Goal: Navigation & Orientation: Understand site structure

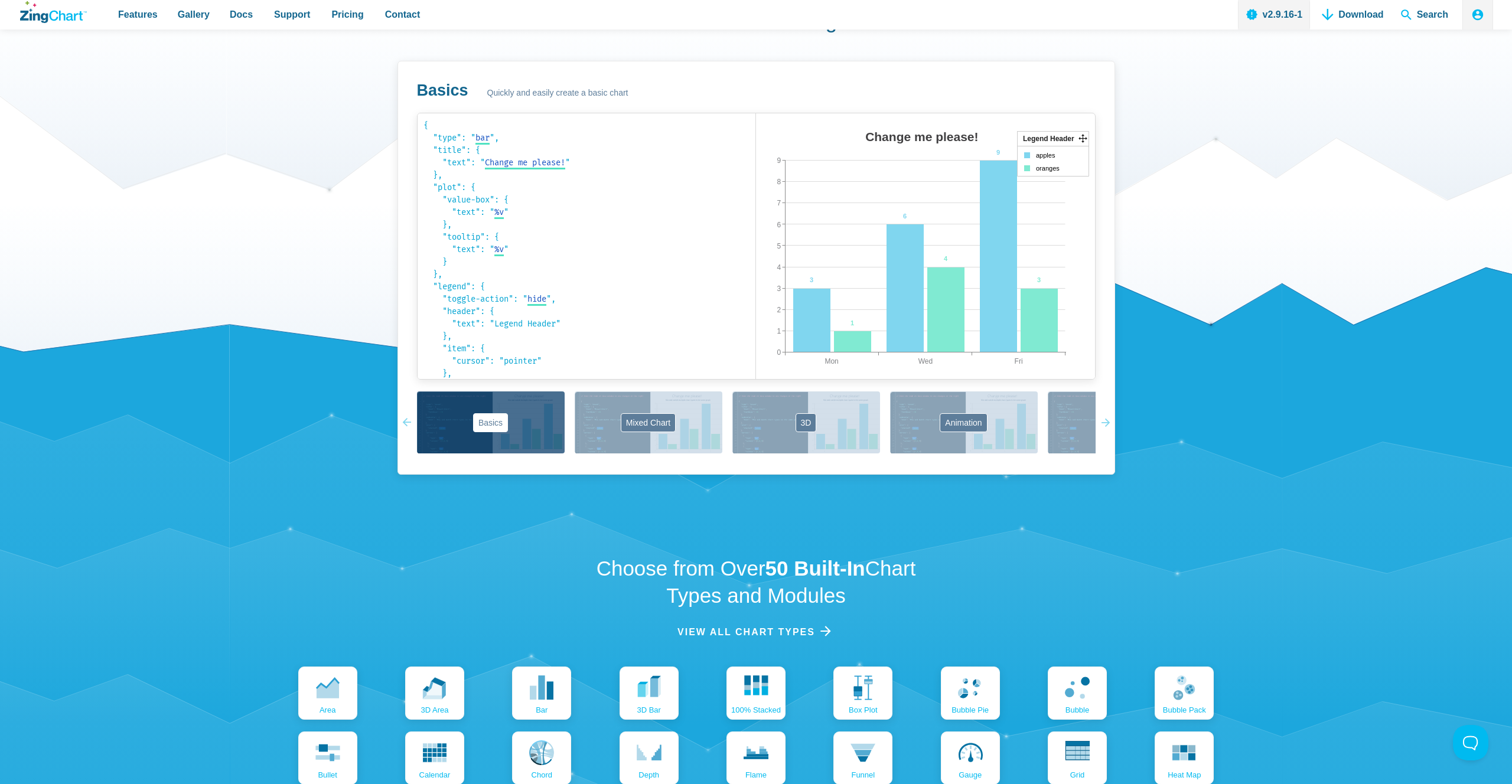
scroll to position [832, 0]
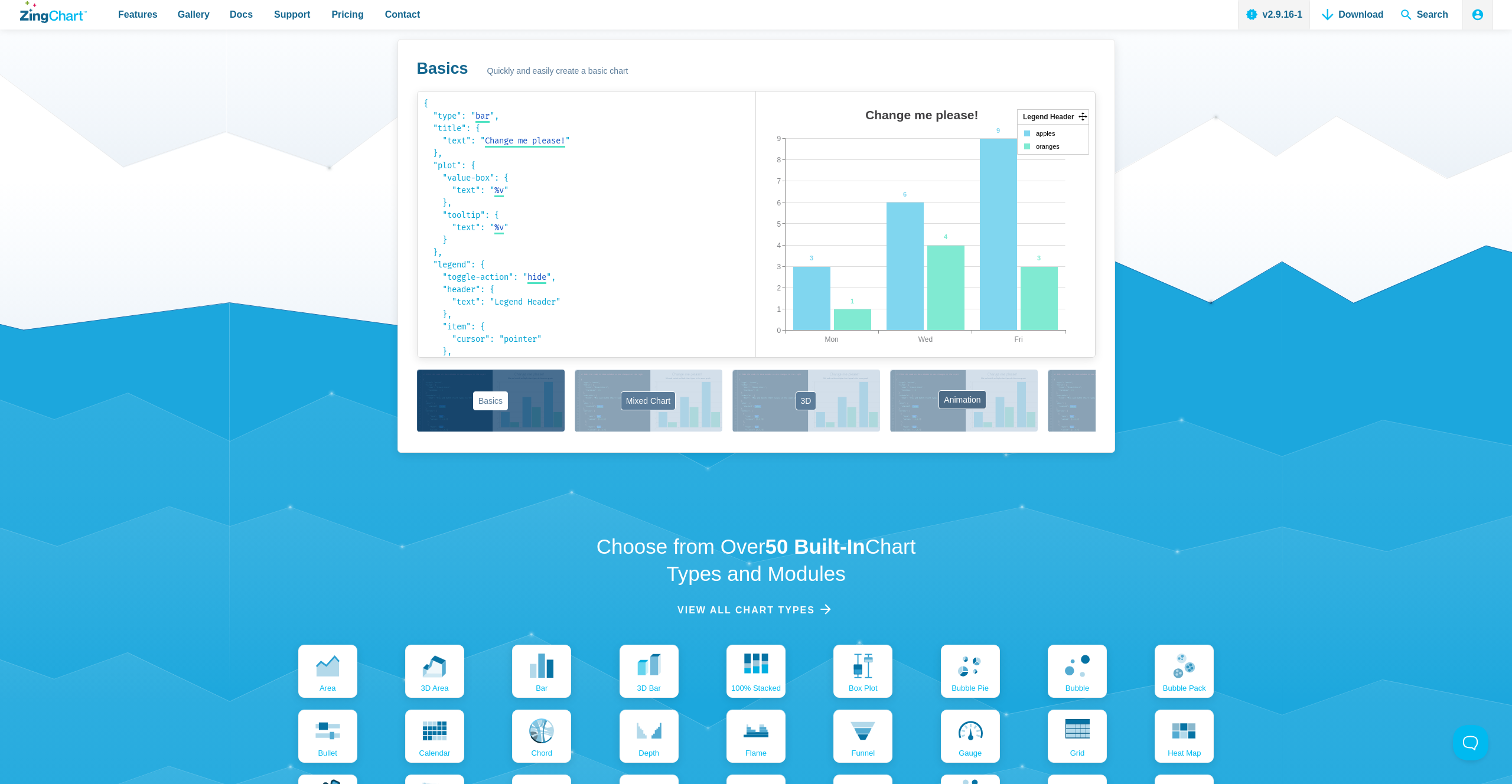
click at [946, 393] on button "Animation" at bounding box center [963, 400] width 148 height 62
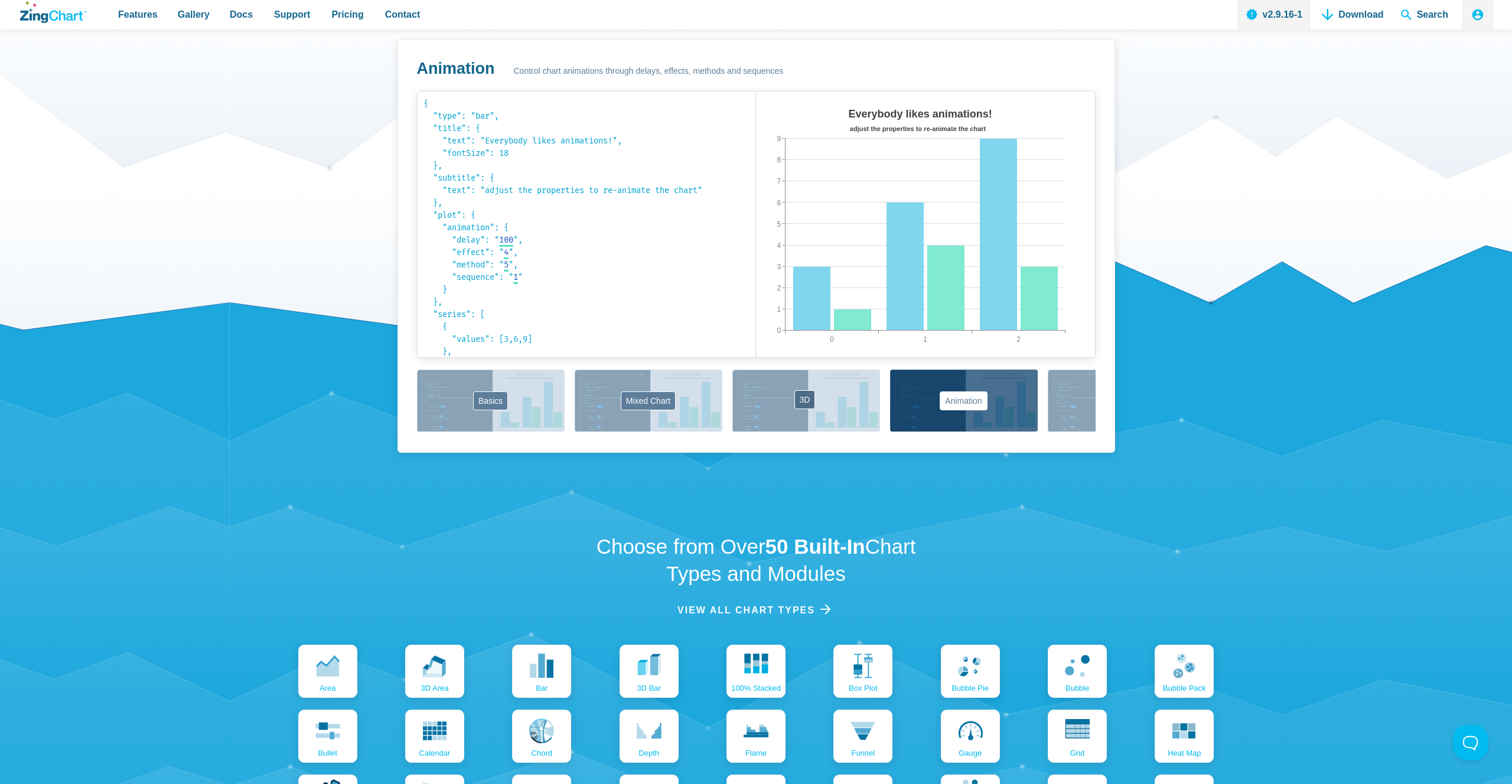
click at [829, 392] on button "3D" at bounding box center [805, 400] width 148 height 62
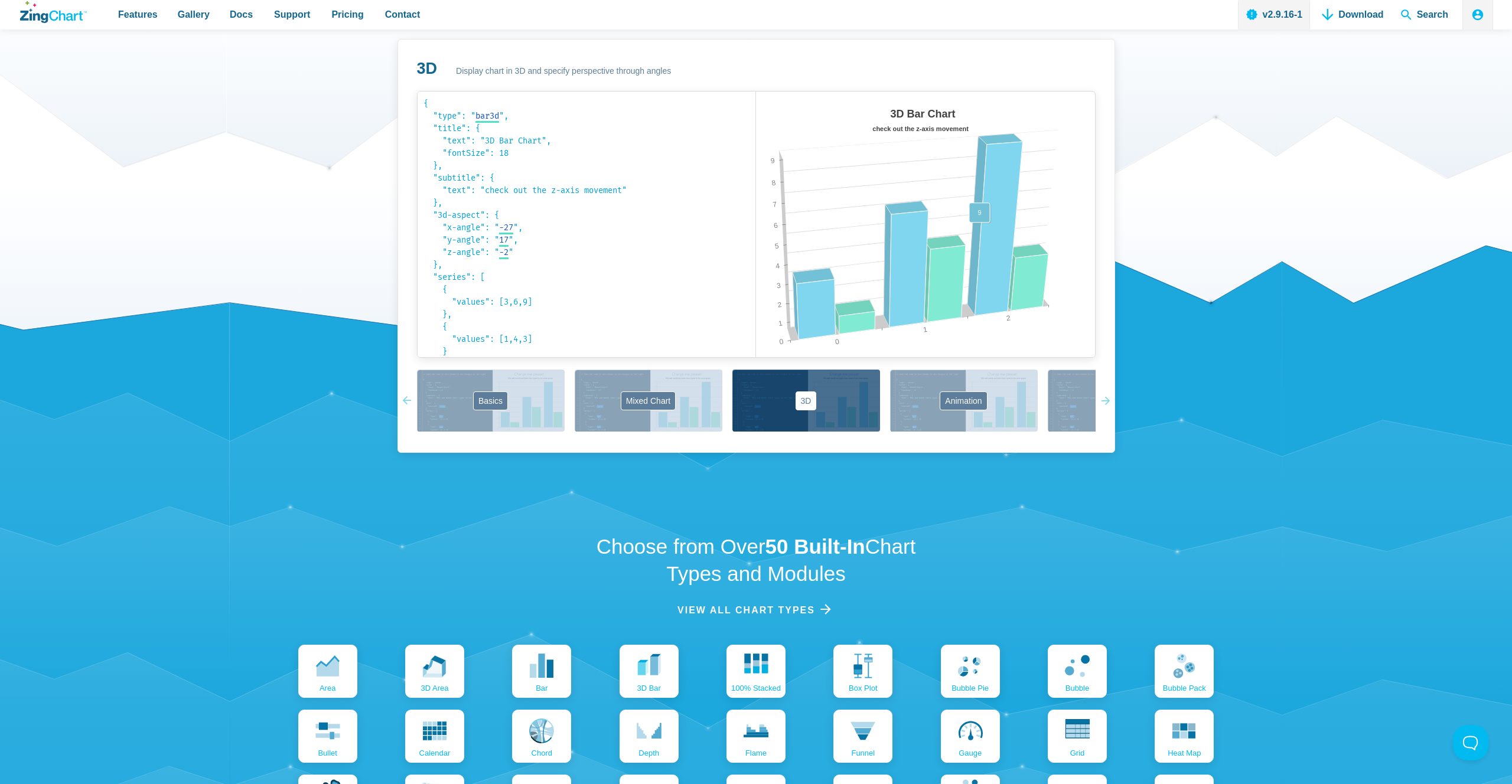
drag, startPoint x: 982, startPoint y: 227, endPoint x: 952, endPoint y: 270, distance: 52.4
click at [756, 369] on map "App Content" at bounding box center [756, 369] width 0 height 0
drag, startPoint x: 1005, startPoint y: 277, endPoint x: 994, endPoint y: 296, distance: 22.0
click at [756, 369] on area "App Content" at bounding box center [756, 369] width 0 height 0
click at [1054, 371] on button "Labels" at bounding box center [1121, 400] width 148 height 62
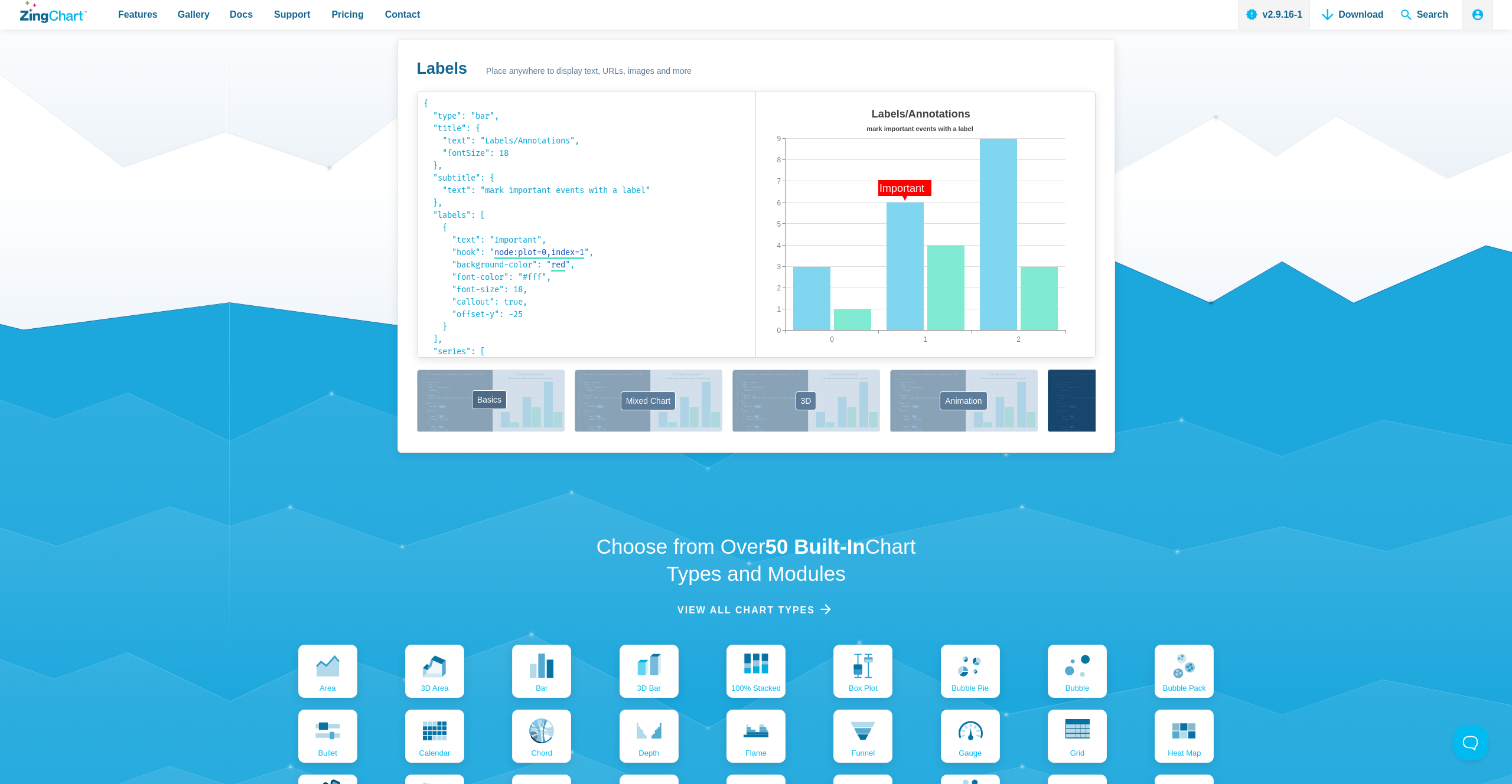
click at [524, 390] on button "Basics" at bounding box center [490, 400] width 148 height 62
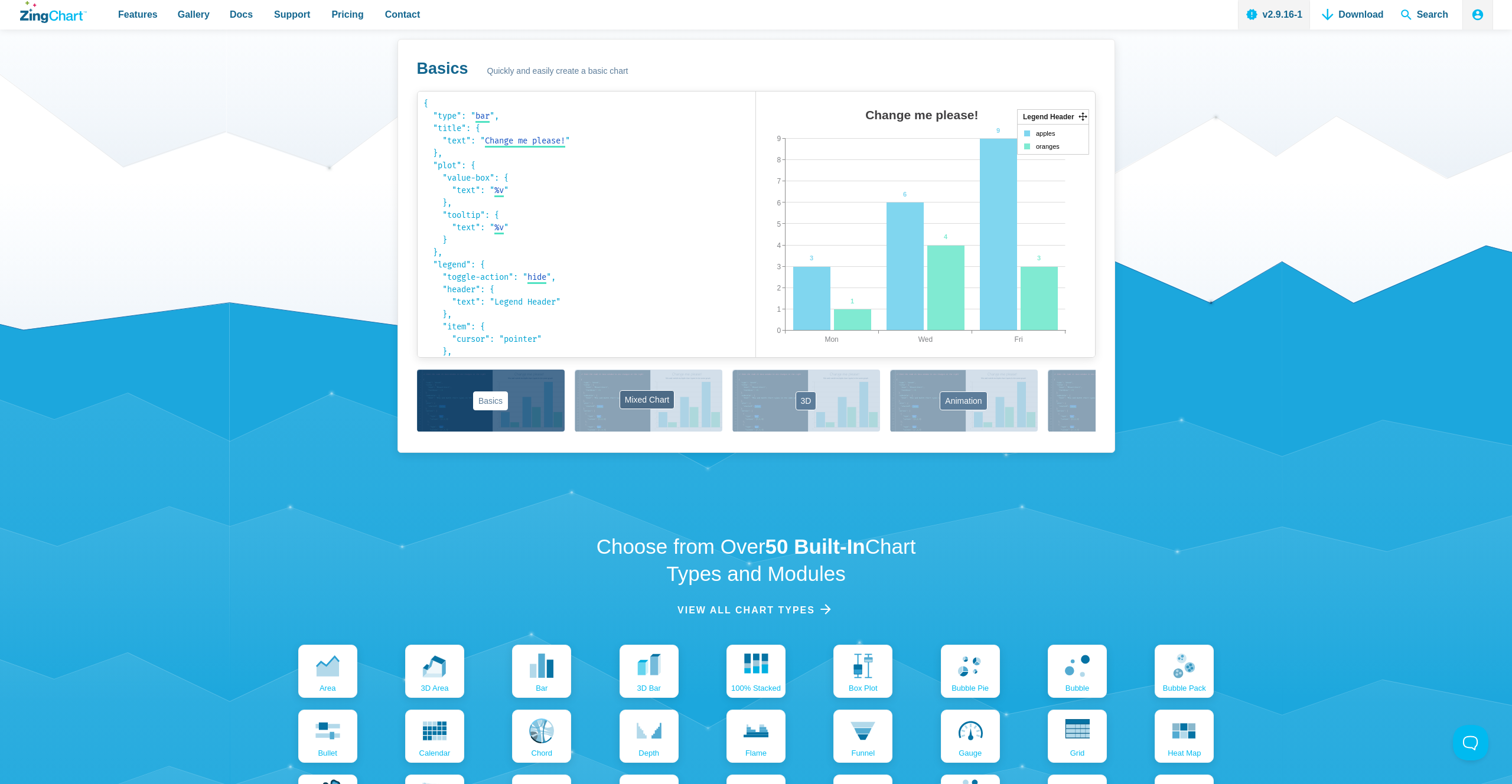
click at [597, 396] on button "Mixed Chart" at bounding box center [648, 400] width 148 height 62
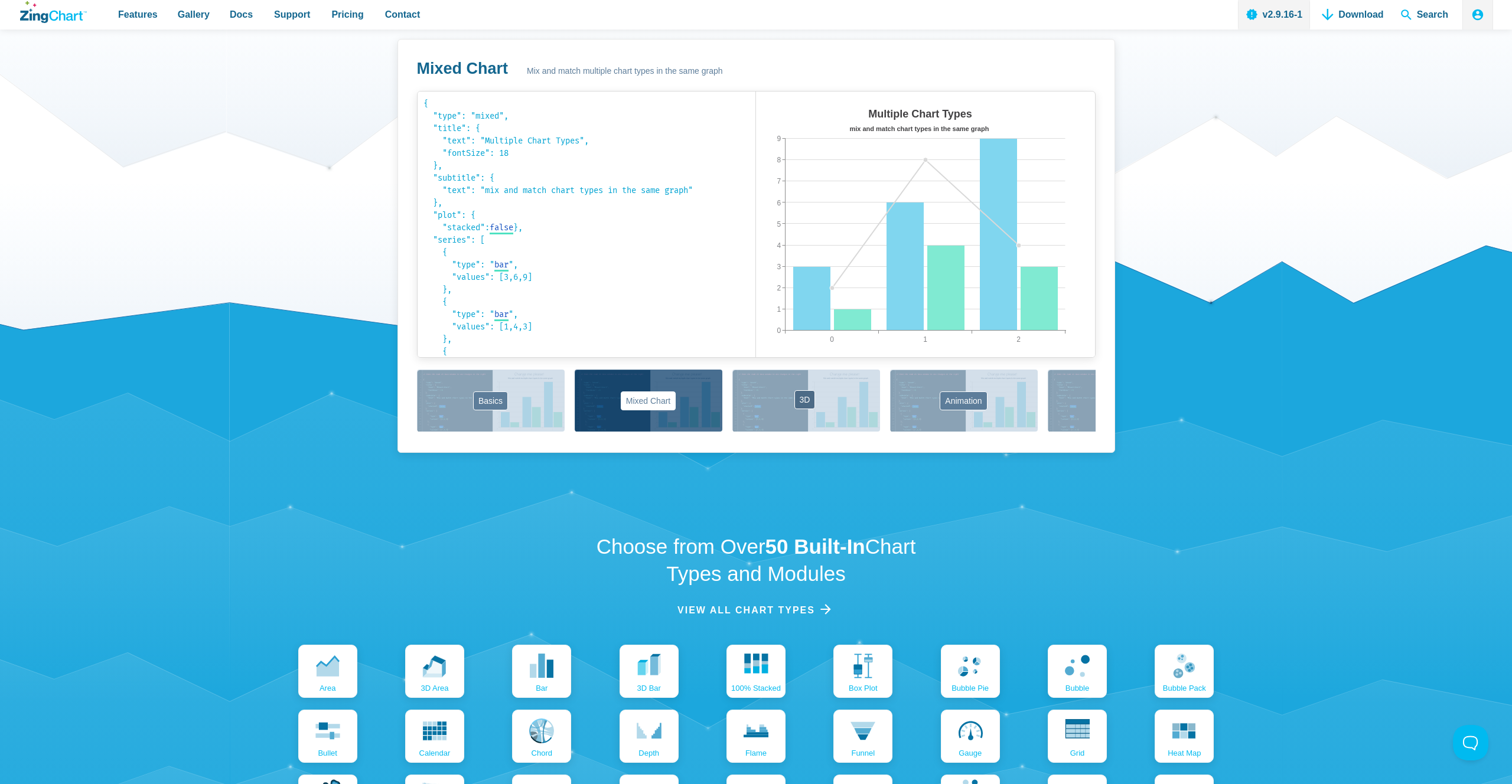
click at [751, 396] on button "3D" at bounding box center [805, 400] width 148 height 62
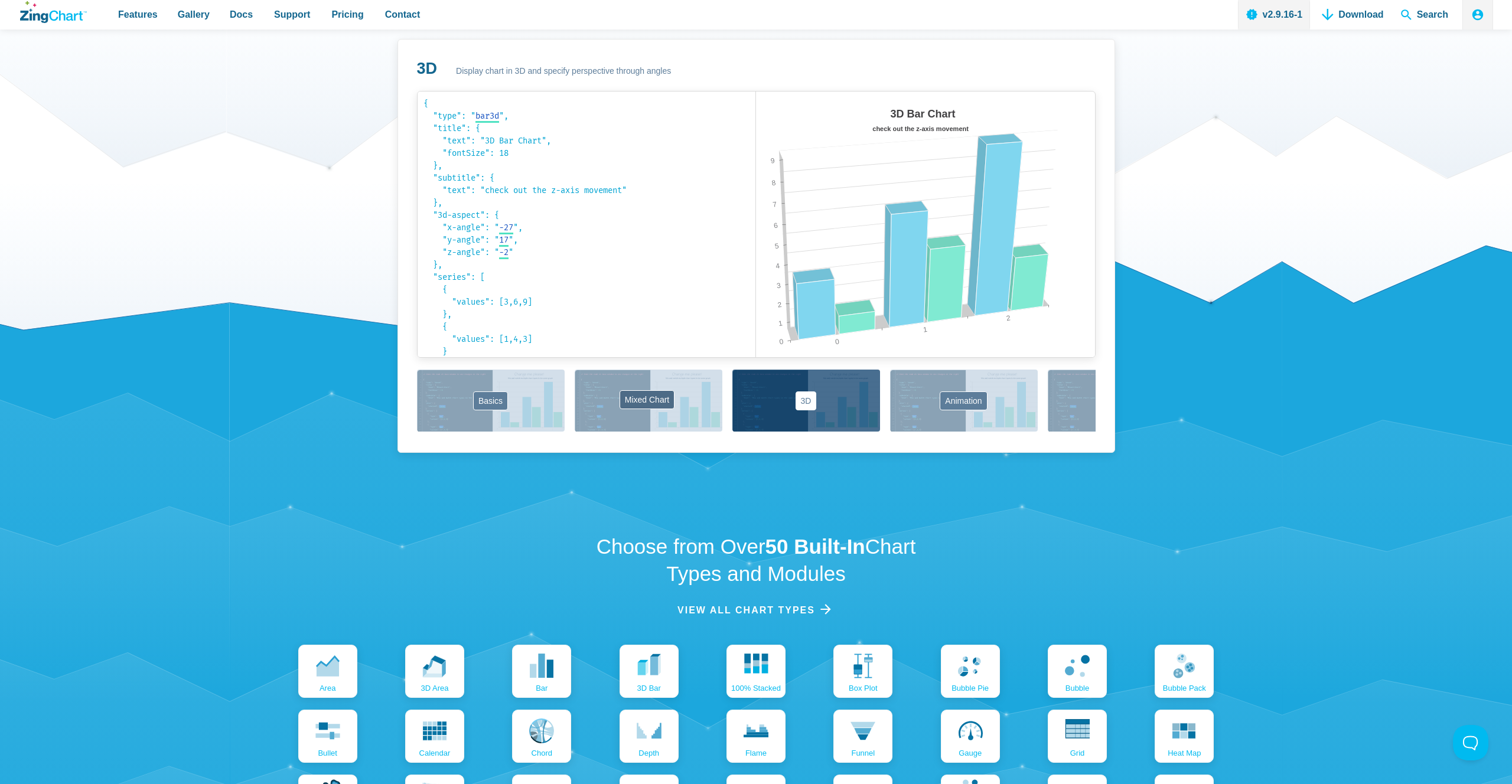
click at [660, 400] on button "Mixed Chart" at bounding box center [648, 400] width 148 height 62
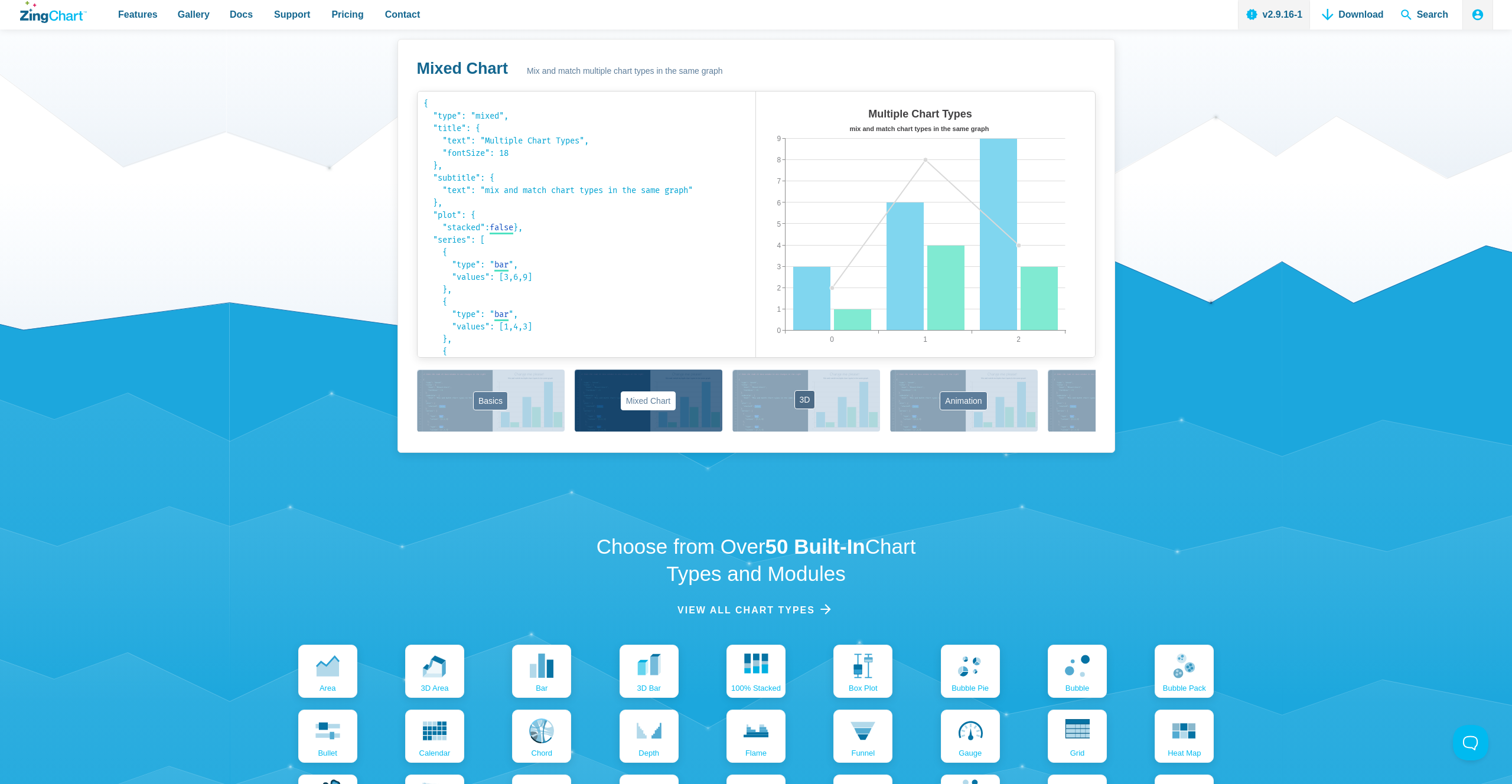
click at [871, 406] on button "3D" at bounding box center [805, 400] width 148 height 62
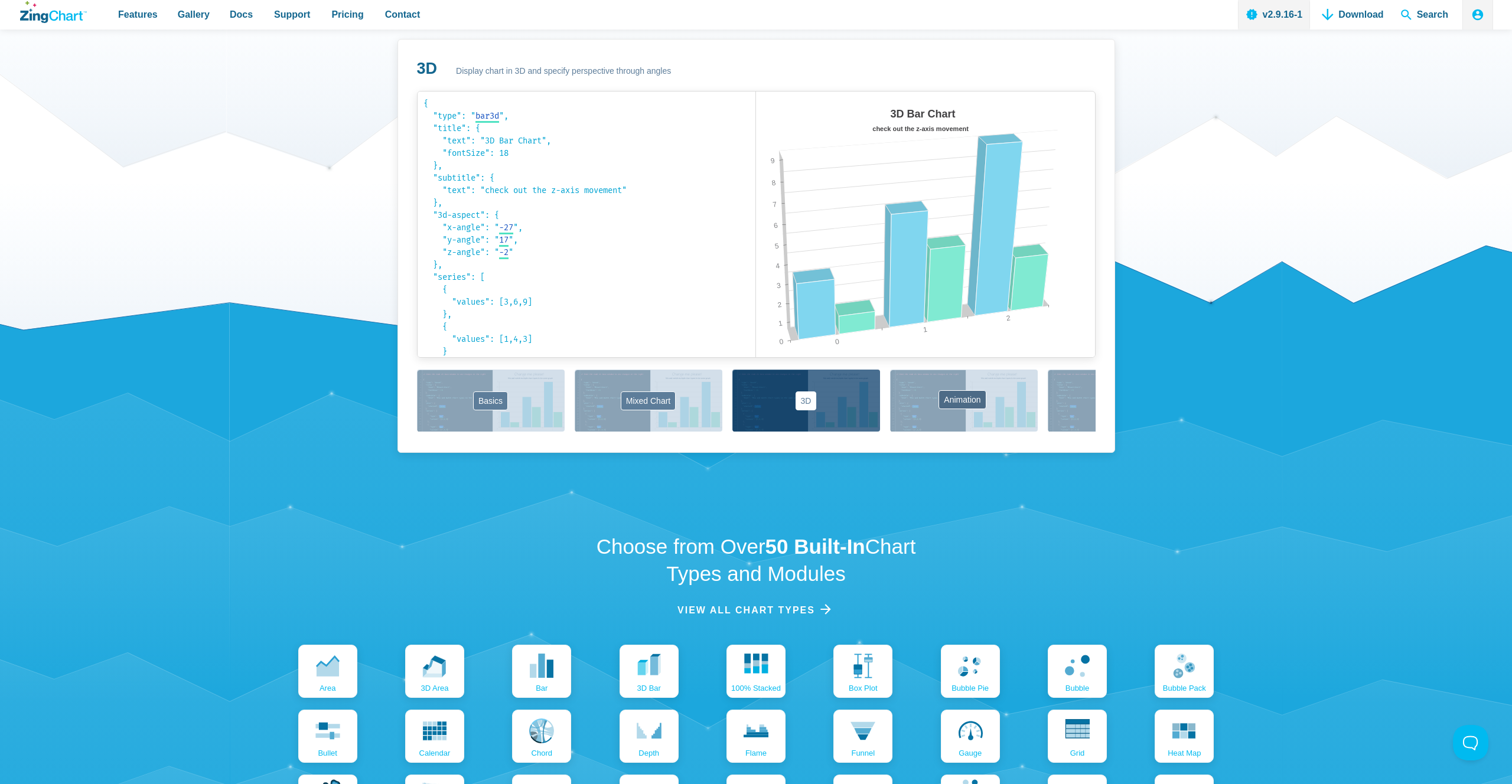
click at [951, 406] on button "Animation" at bounding box center [963, 400] width 148 height 62
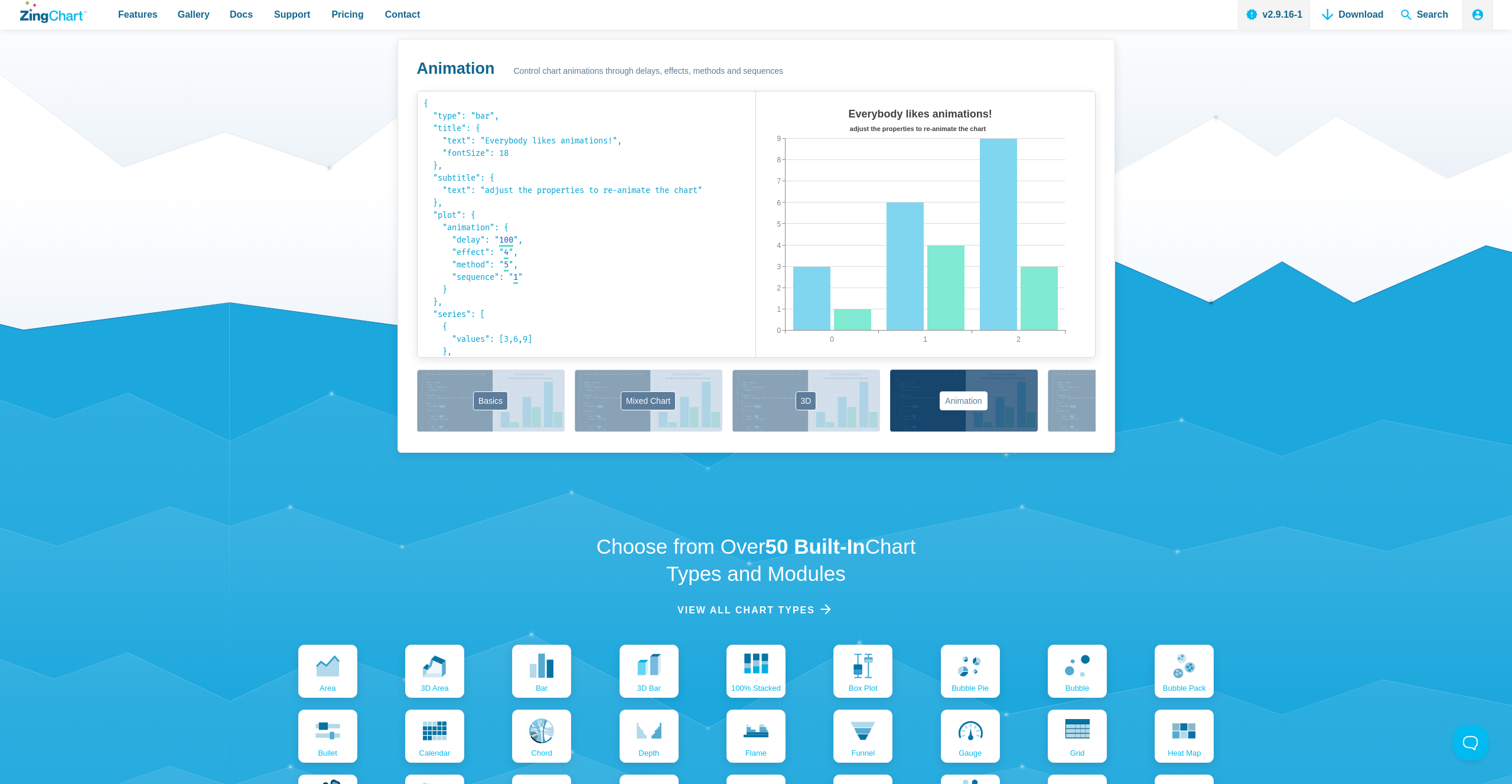
click at [1065, 411] on button "Labels" at bounding box center [1121, 400] width 148 height 62
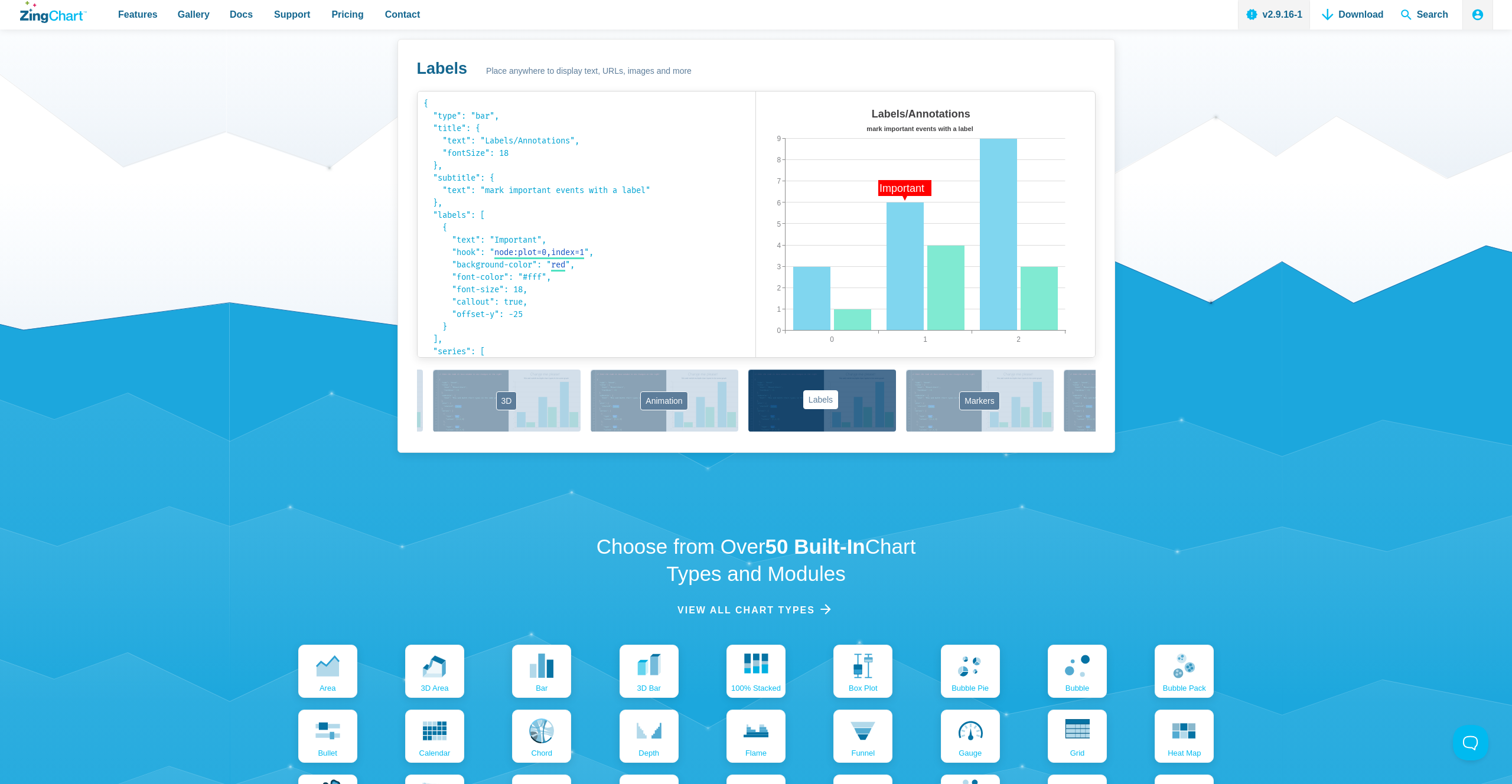
scroll to position [0, 345]
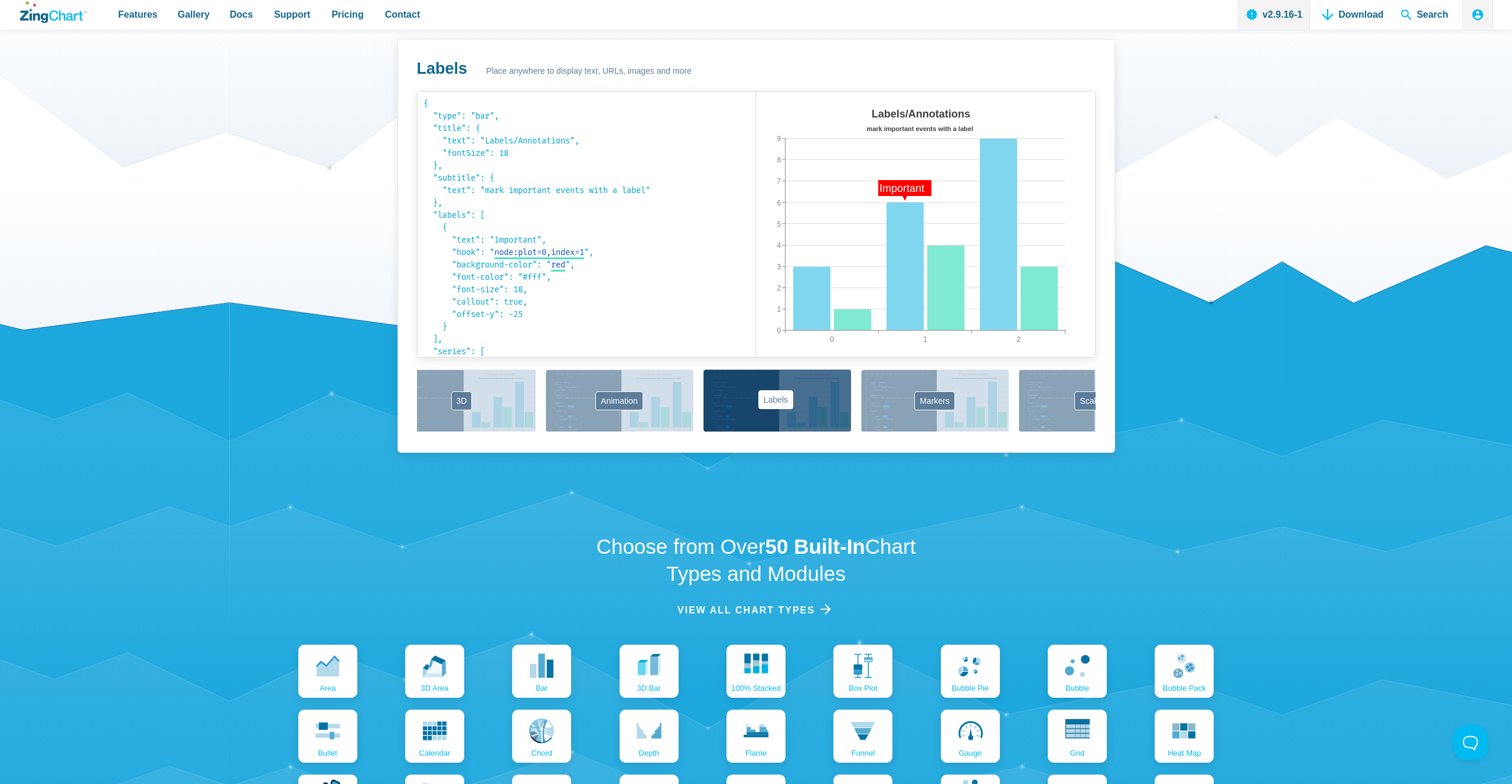
drag, startPoint x: 1058, startPoint y: 411, endPoint x: 718, endPoint y: 412, distance: 340.0
click at [718, 412] on div "Basics Mixed Chart 3D Animation Labels Markers Scales Zooming" at bounding box center [756, 401] width 678 height 63
click at [937, 413] on button "Markers" at bounding box center [934, 400] width 148 height 62
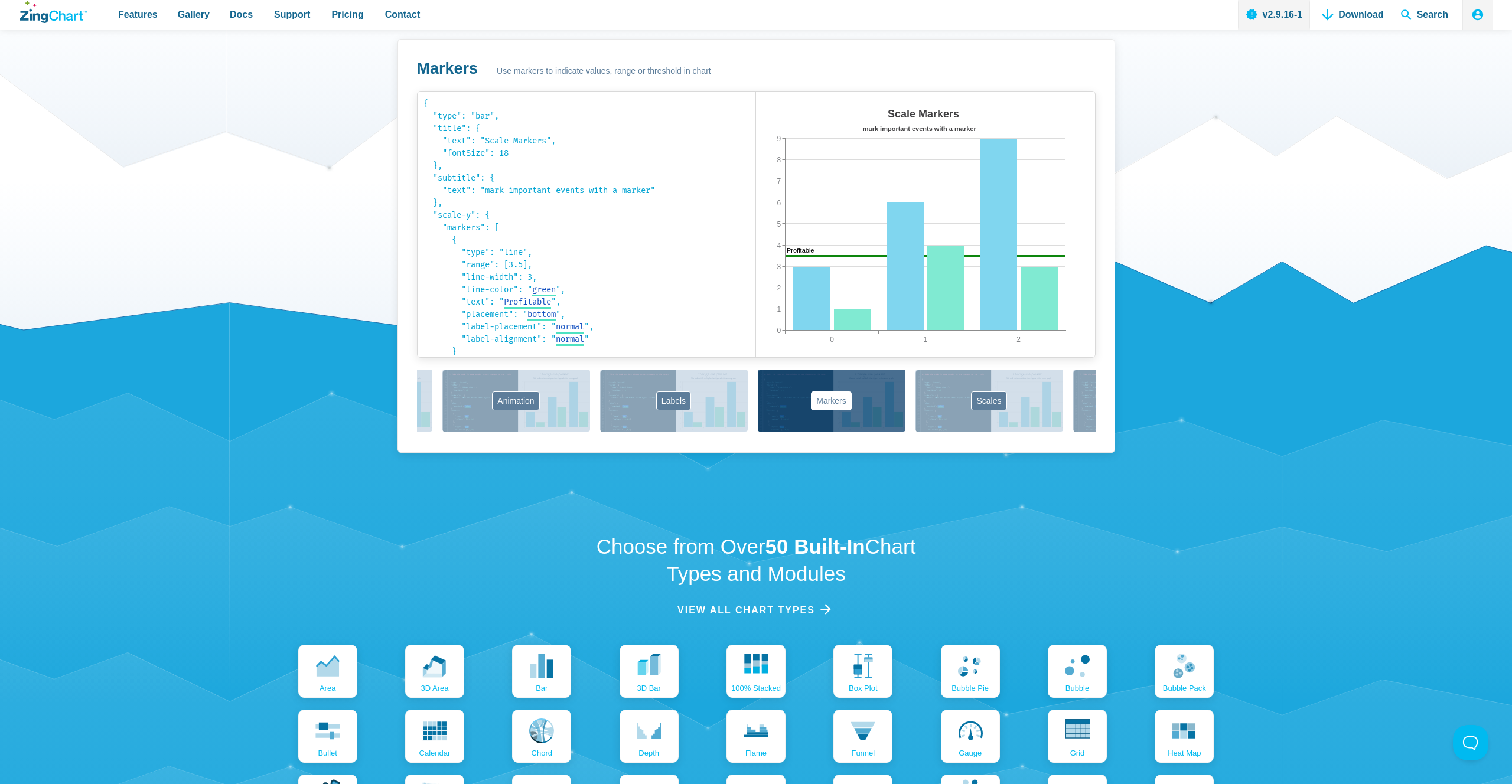
scroll to position [0, 572]
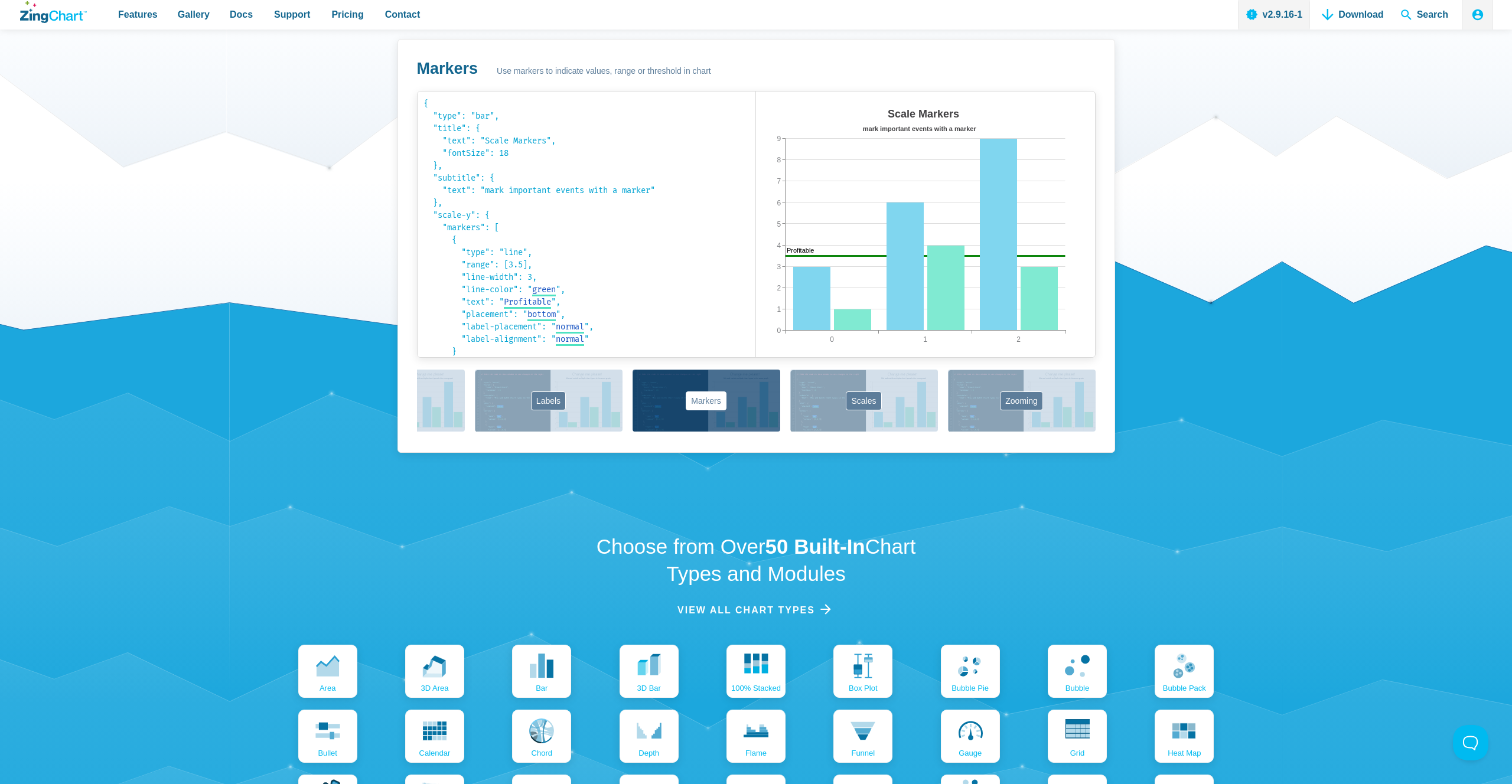
drag, startPoint x: 1058, startPoint y: 412, endPoint x: 733, endPoint y: 408, distance: 325.0
click at [733, 408] on div "Basics Mixed Chart 3D Animation Labels Markers Scales Zooming" at bounding box center [756, 401] width 678 height 63
click at [815, 404] on button "Scales" at bounding box center [863, 400] width 148 height 62
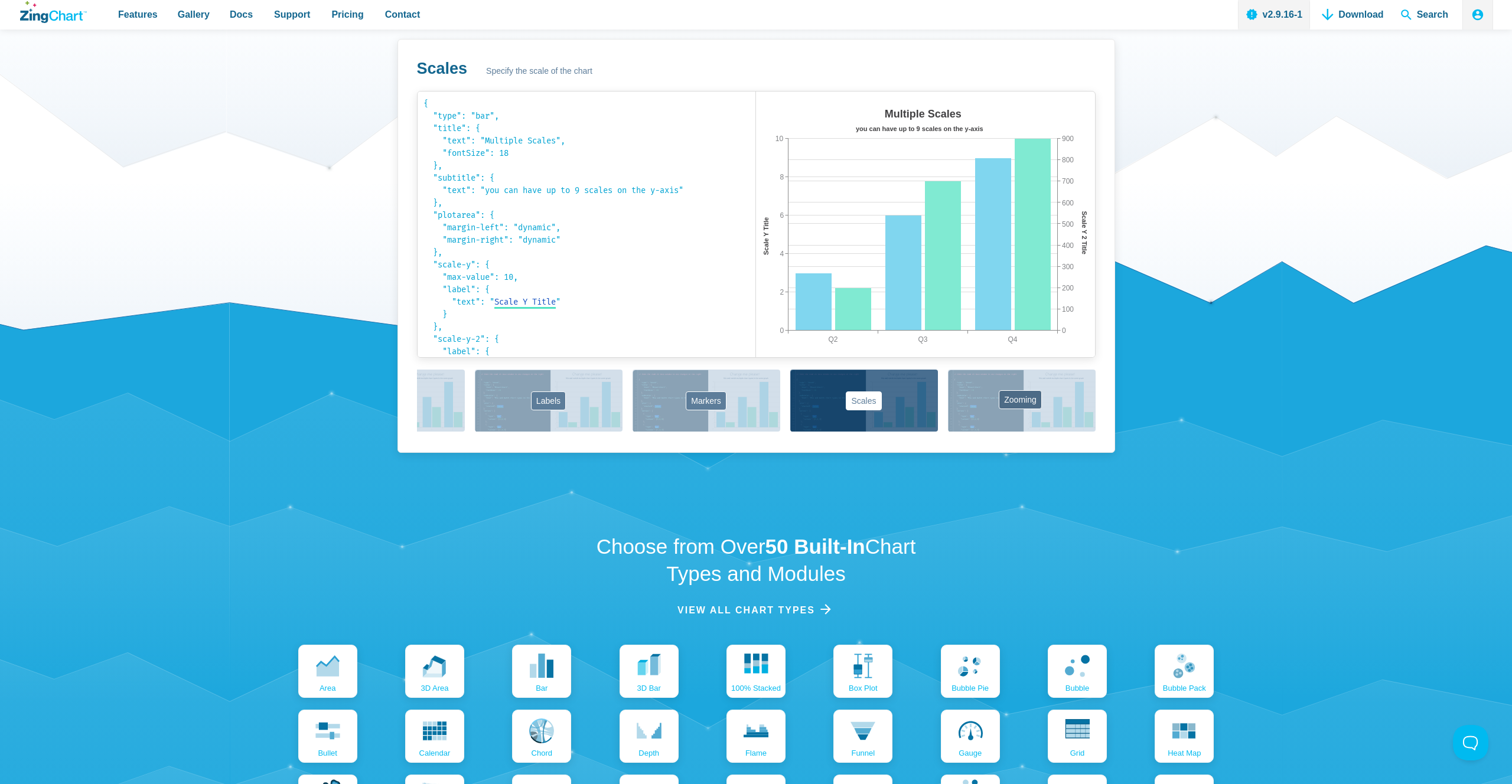
click at [973, 406] on button "Zooming" at bounding box center [1021, 400] width 148 height 62
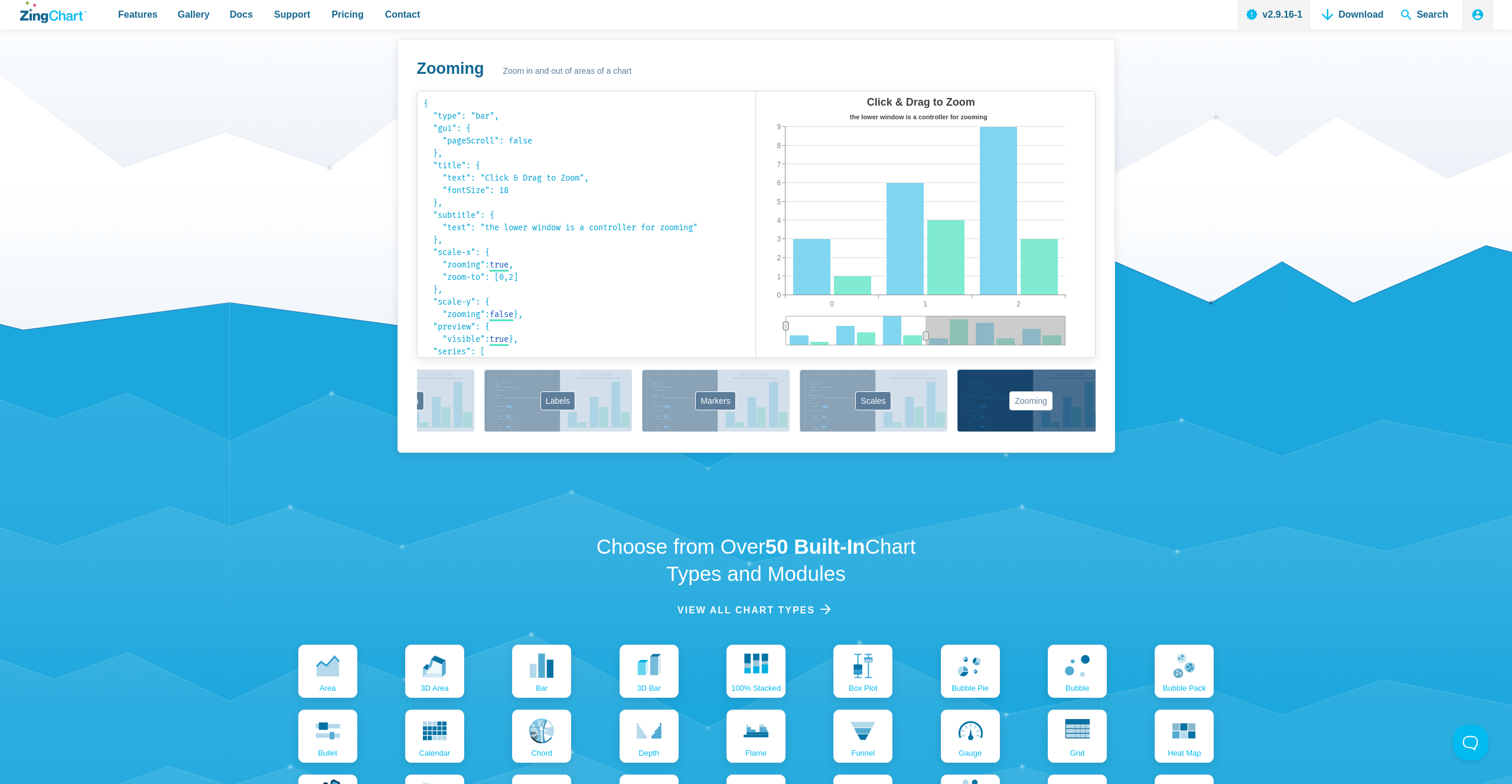
scroll to position [0, 554]
drag, startPoint x: 676, startPoint y: 401, endPoint x: 699, endPoint y: 401, distance: 23.0
click at [697, 401] on div "Basics Mixed Chart 3D Animation Labels Markers Scales Zooming" at bounding box center [756, 401] width 678 height 63
click at [839, 343] on div "App Content" at bounding box center [855, 331] width 140 height 30
drag, startPoint x: 870, startPoint y: 337, endPoint x: 897, endPoint y: 337, distance: 27.0
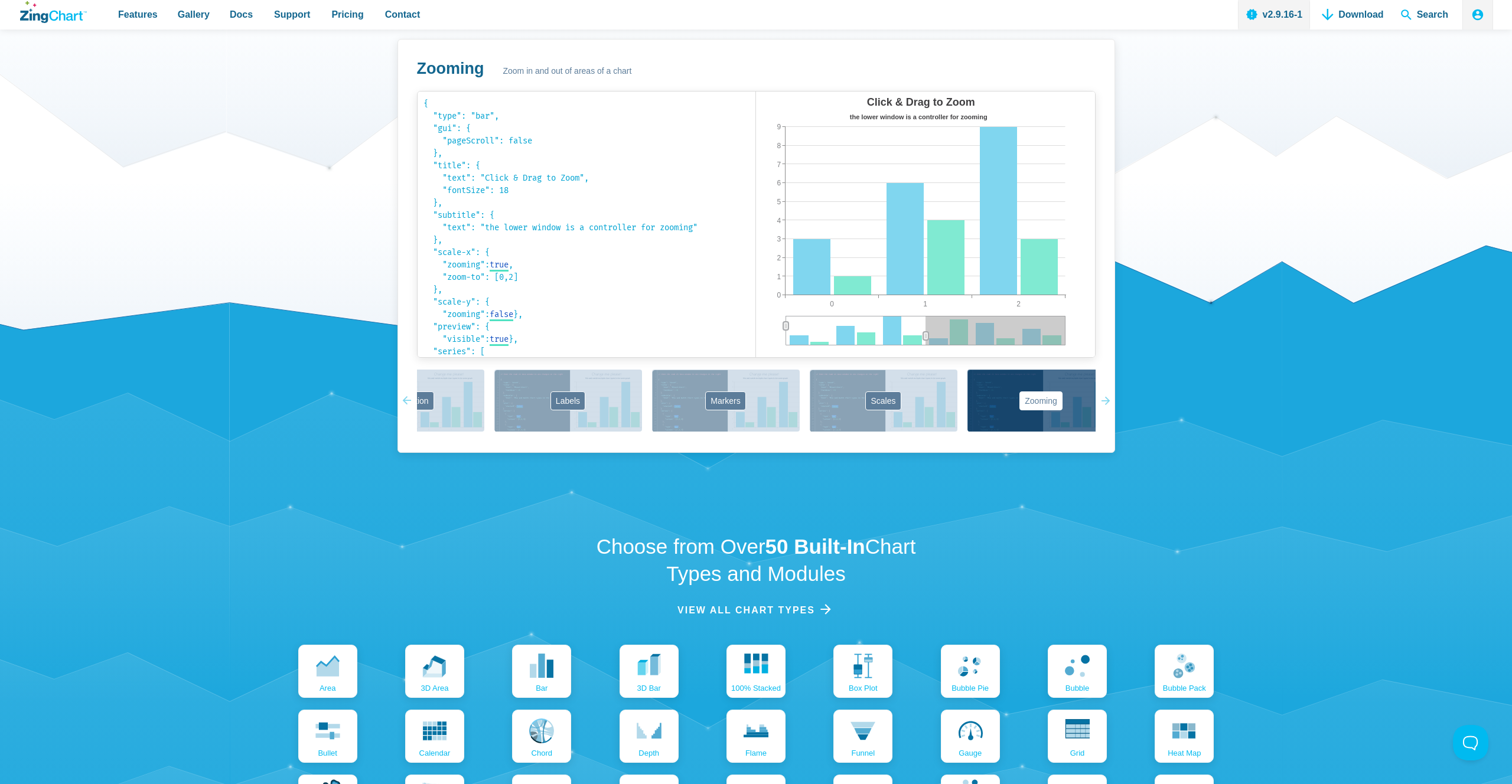
click at [869, 338] on div "App Content" at bounding box center [855, 331] width 140 height 30
drag, startPoint x: 960, startPoint y: 334, endPoint x: 863, endPoint y: 344, distance: 97.5
click at [863, 344] on div "Click & Drag to Zoom the lower window is a controller for zooming 0 2 1 0 9 1 2…" at bounding box center [925, 224] width 339 height 265
drag, startPoint x: 944, startPoint y: 338, endPoint x: 912, endPoint y: 338, distance: 32.0
click at [908, 339] on div "Click & Drag to Zoom the lower window is a controller for zooming 0 2 1 0 9 1 2…" at bounding box center [925, 224] width 339 height 265
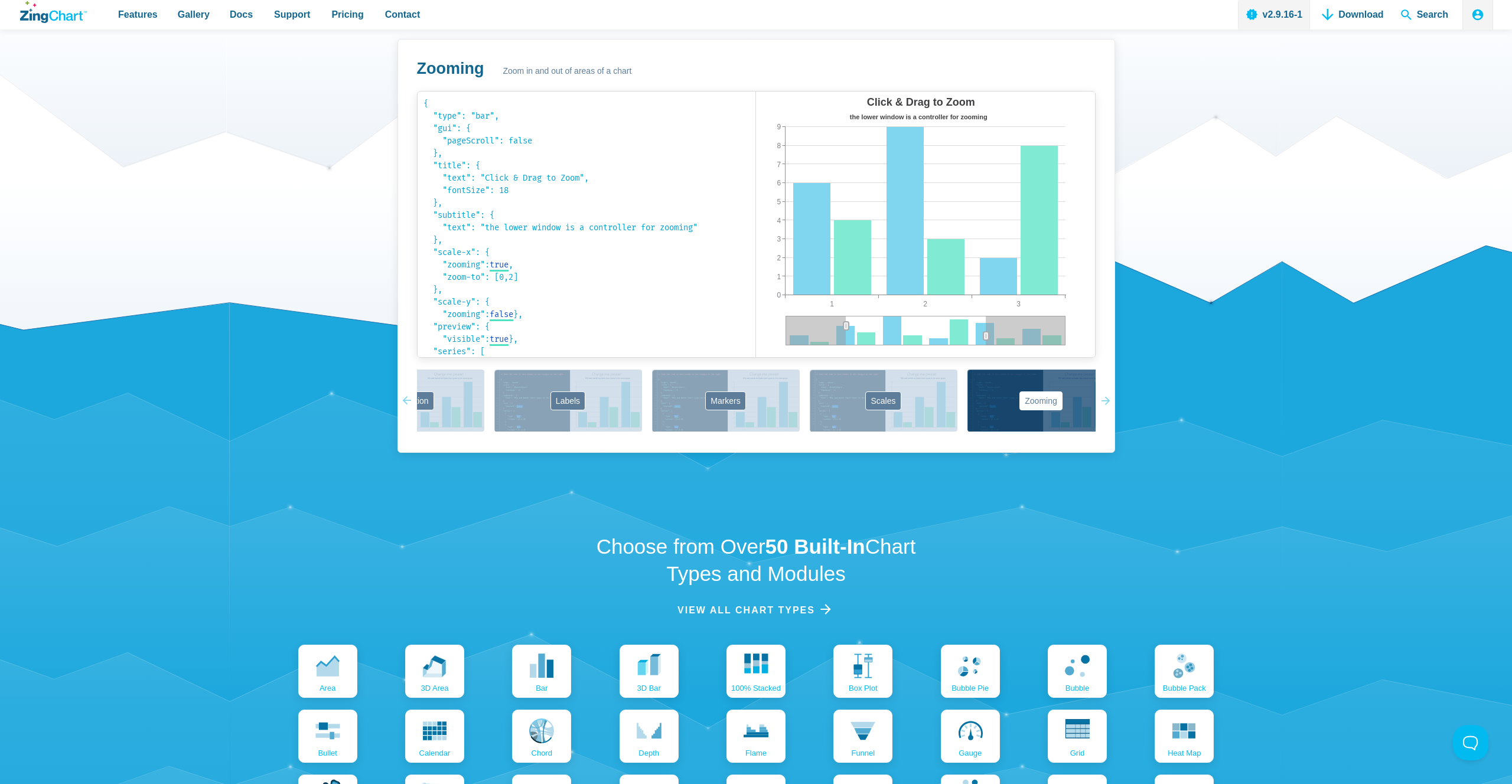
drag, startPoint x: 880, startPoint y: 336, endPoint x: 958, endPoint y: 333, distance: 78.1
click at [952, 334] on div "App Content" at bounding box center [915, 331] width 140 height 30
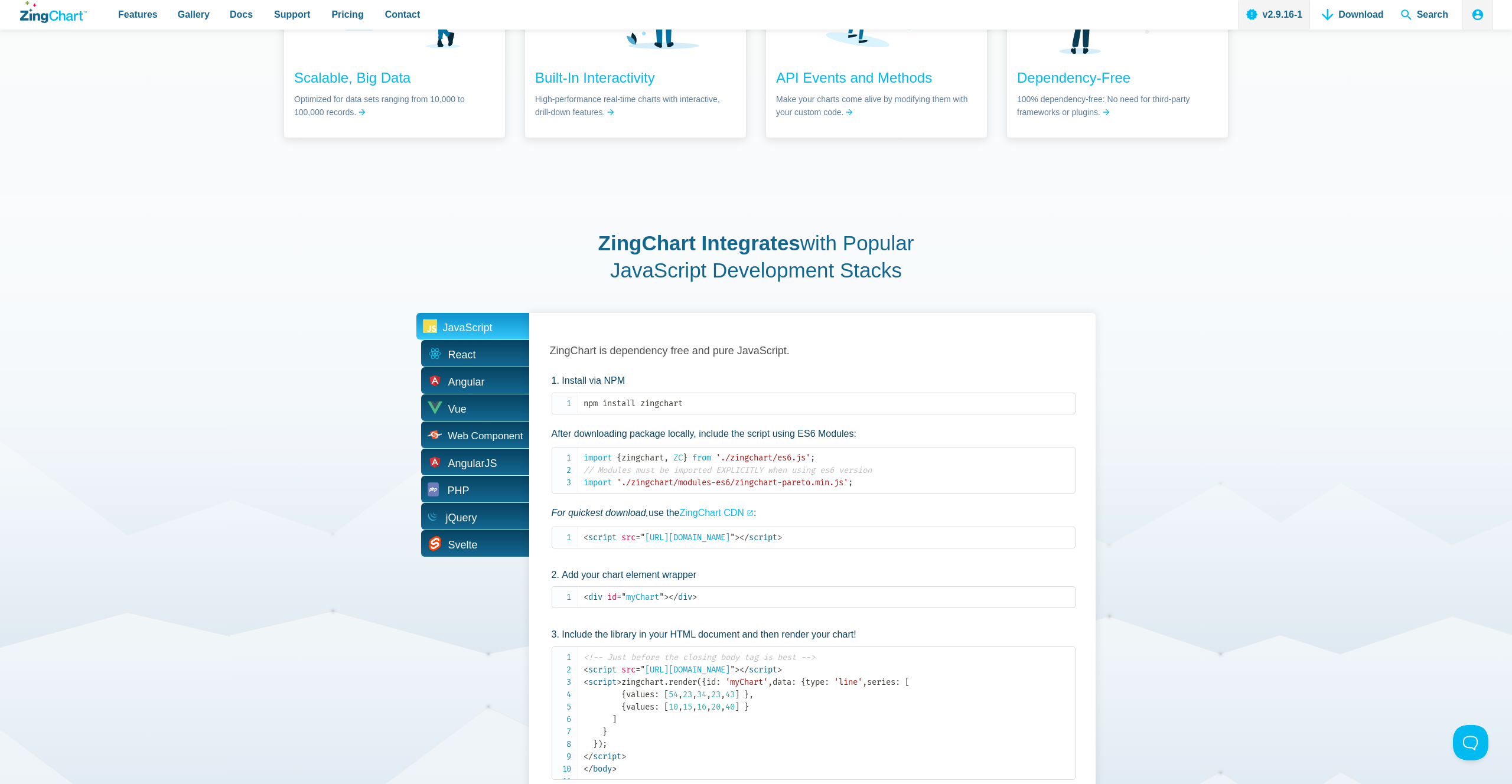
scroll to position [2152, 0]
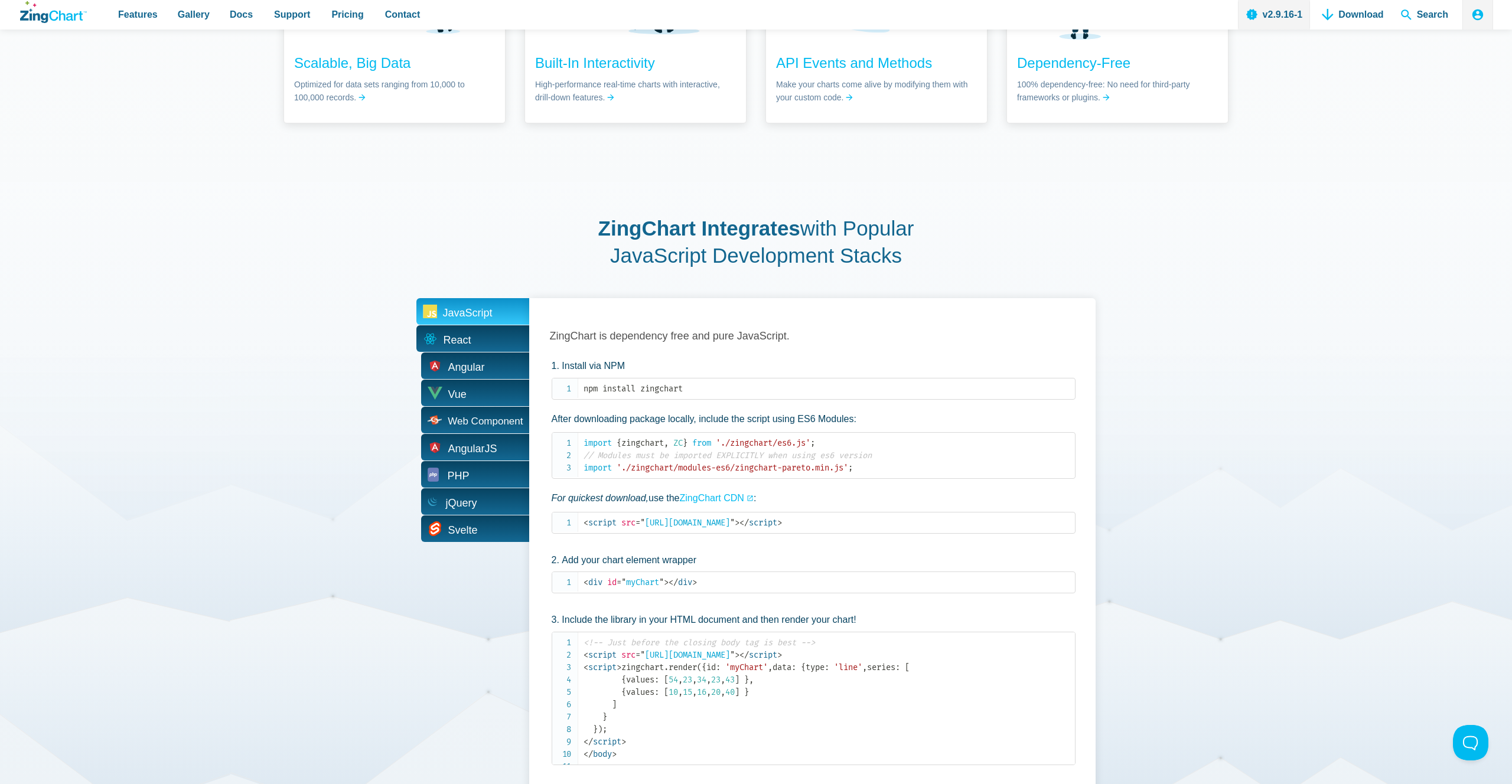
click at [502, 348] on span "React" at bounding box center [472, 339] width 113 height 27
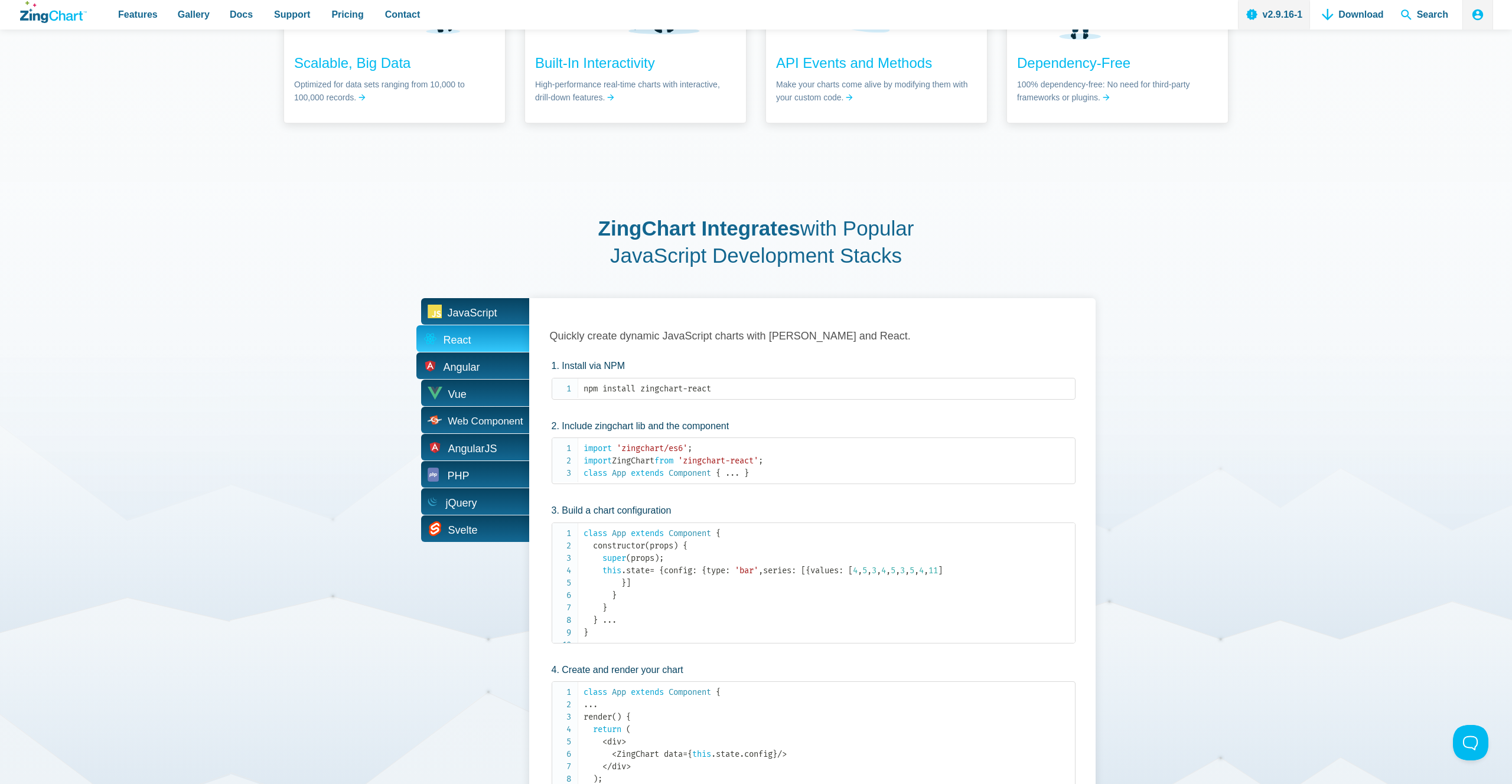
click at [501, 363] on span "Angular" at bounding box center [472, 365] width 113 height 27
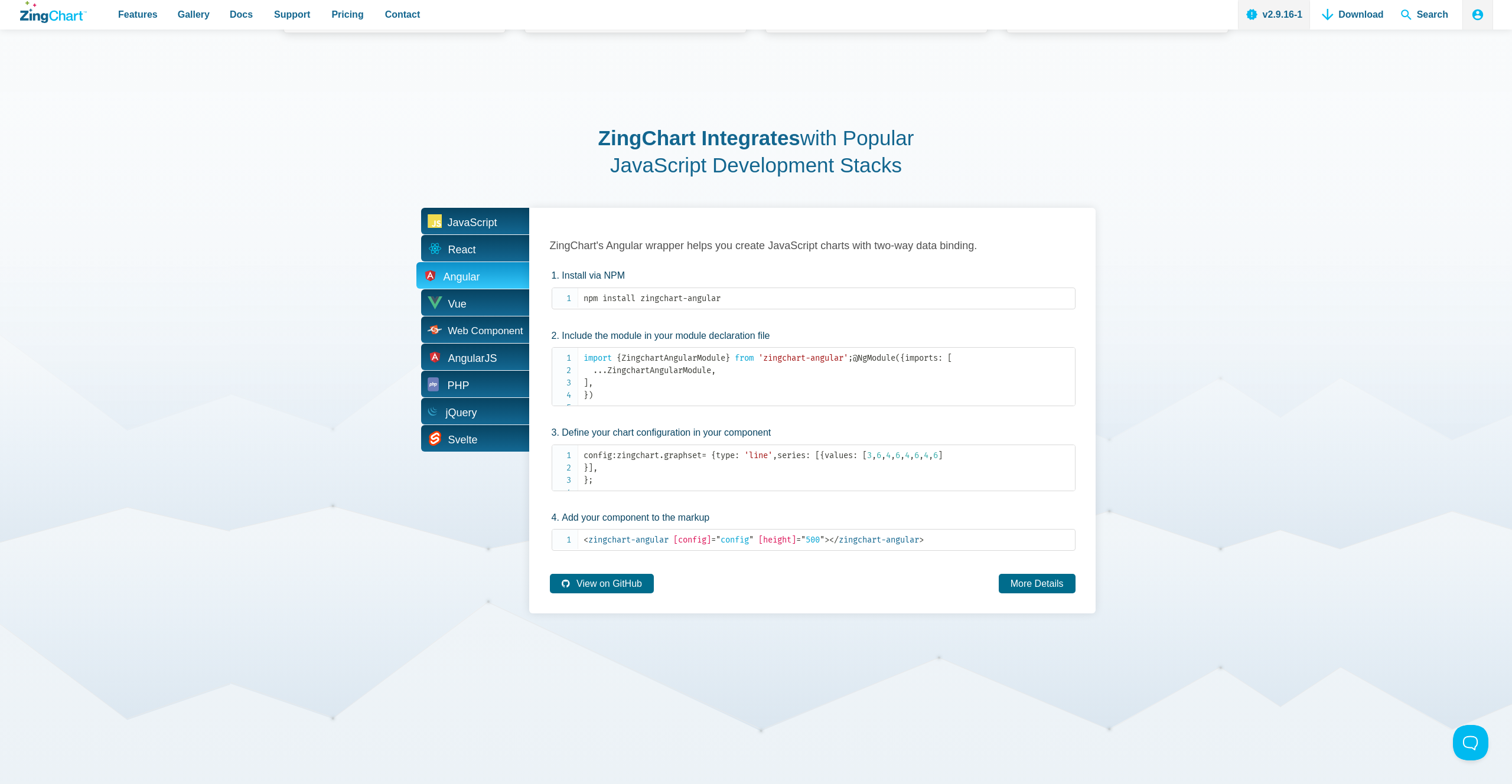
scroll to position [2246, 0]
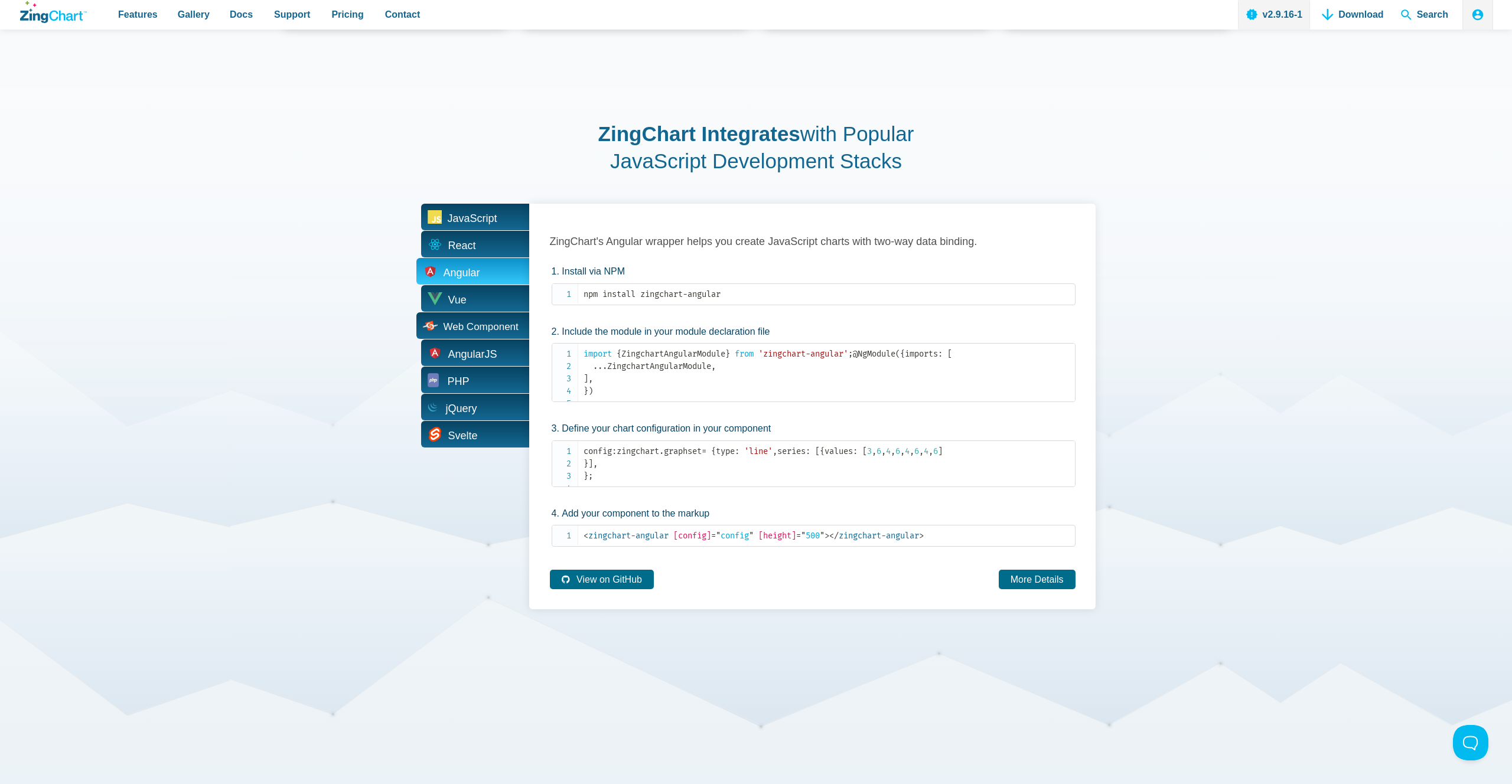
click at [490, 324] on span "Web Component" at bounding box center [481, 327] width 75 height 10
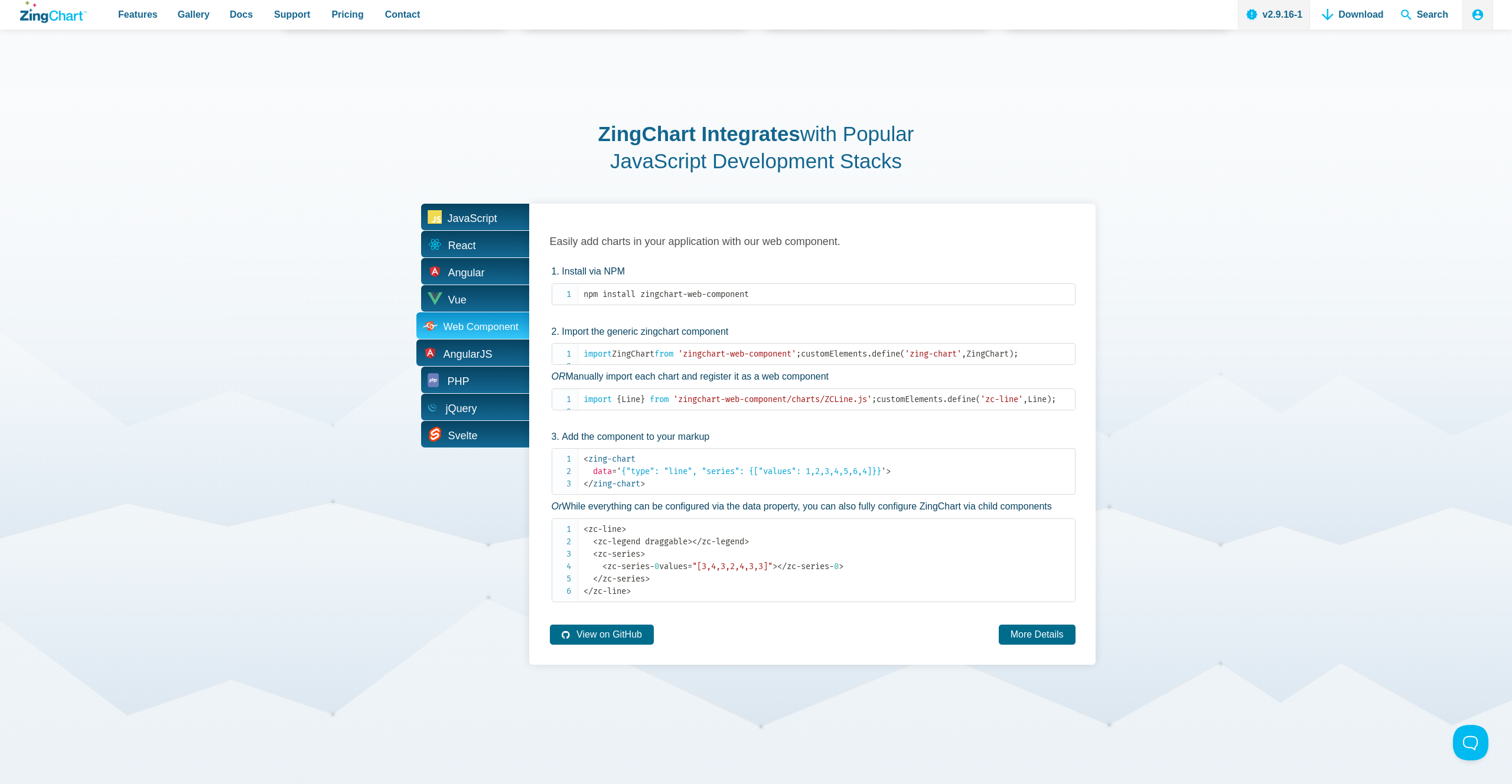
click at [488, 350] on span "AngularJS" at bounding box center [467, 354] width 49 height 18
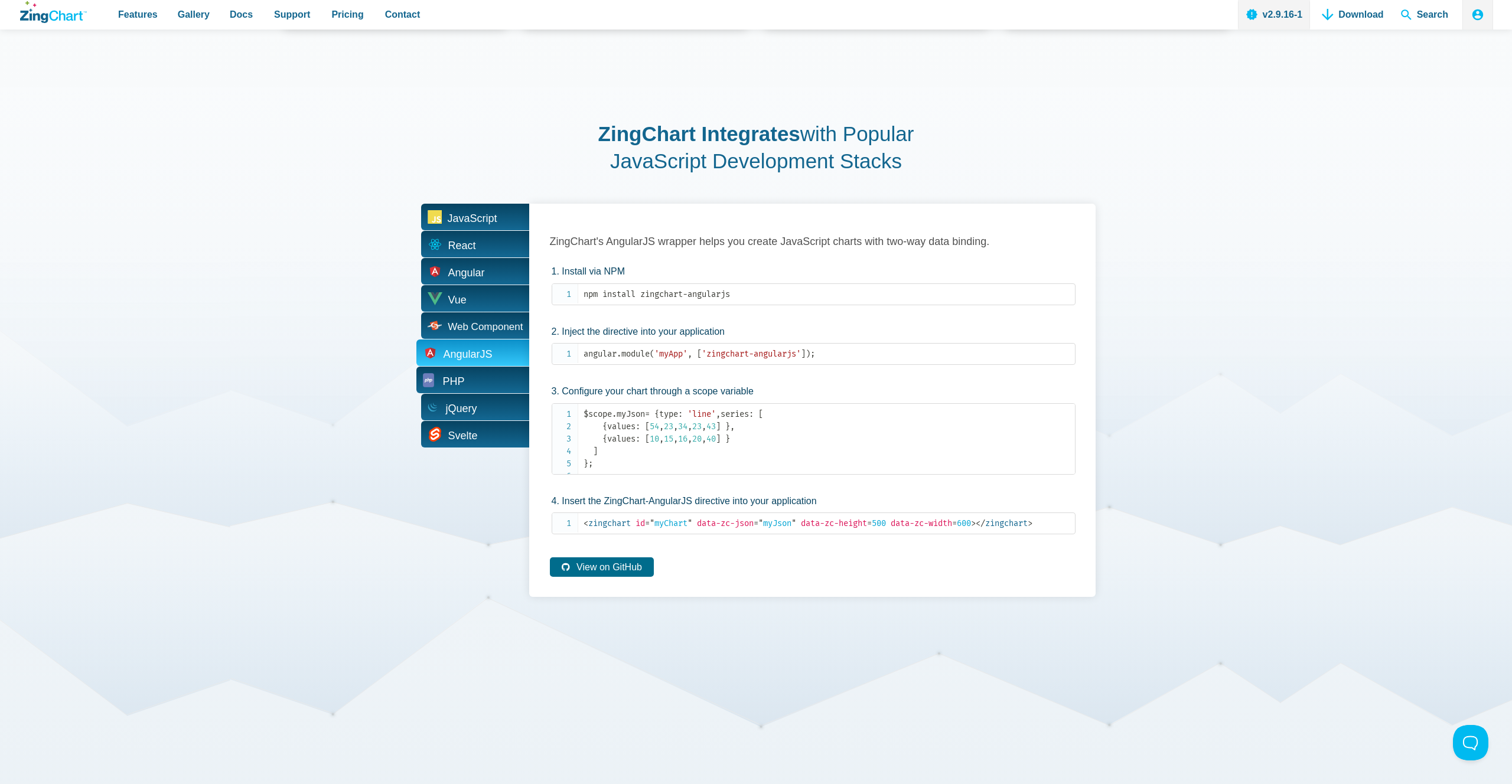
click at [489, 368] on span "PHP" at bounding box center [472, 379] width 113 height 27
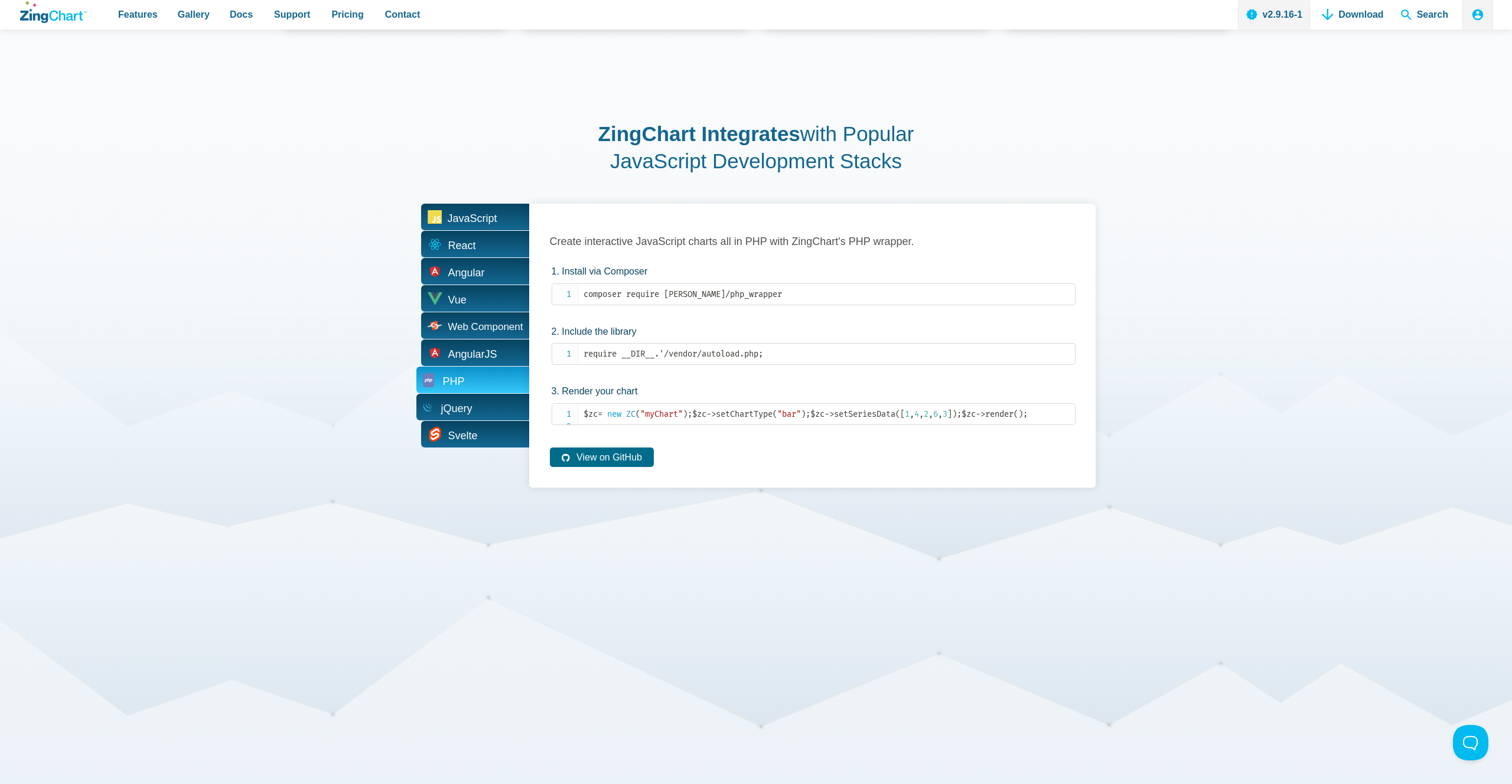
click at [490, 397] on span "jQuery" at bounding box center [472, 407] width 113 height 27
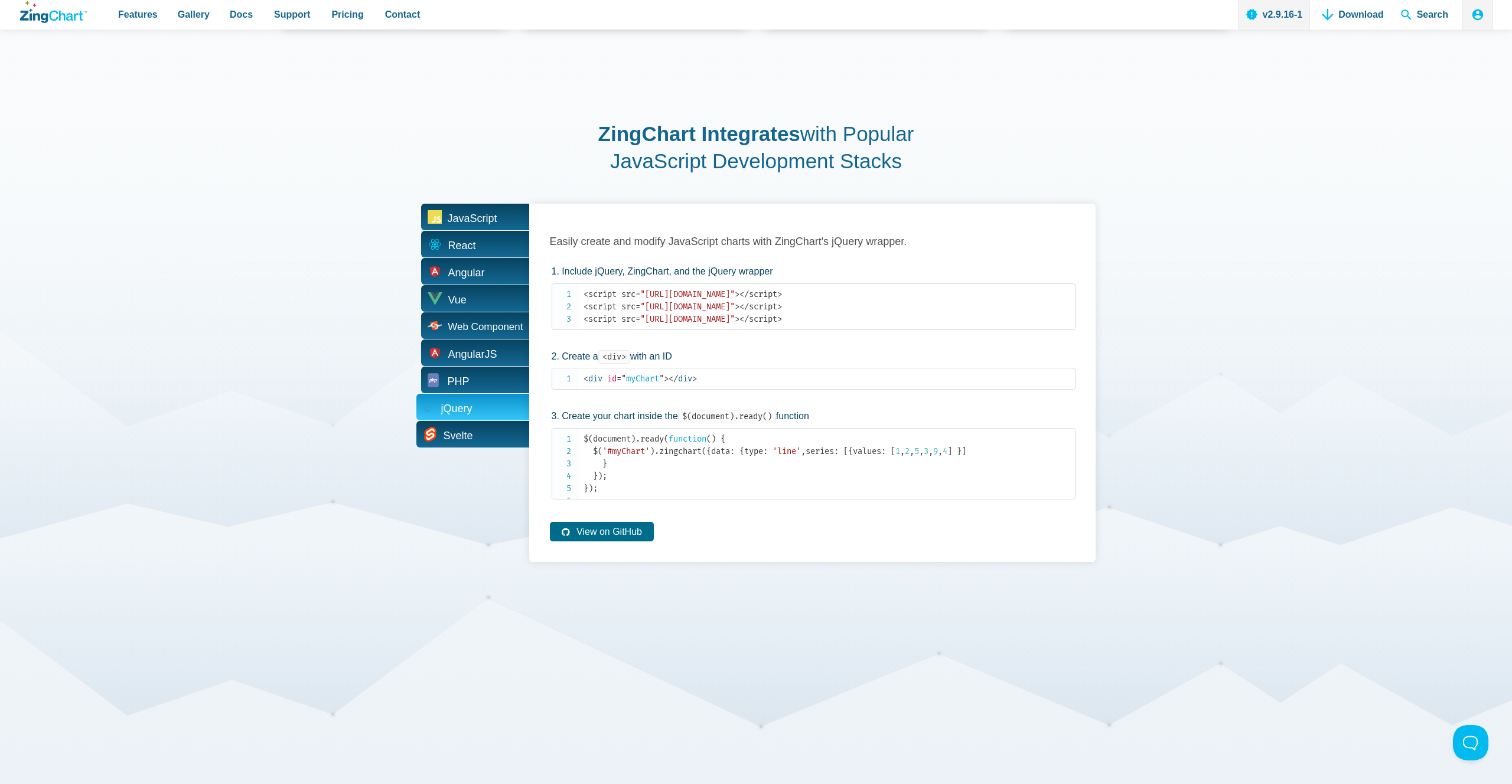
click at [492, 423] on span "Svelte" at bounding box center [472, 434] width 113 height 27
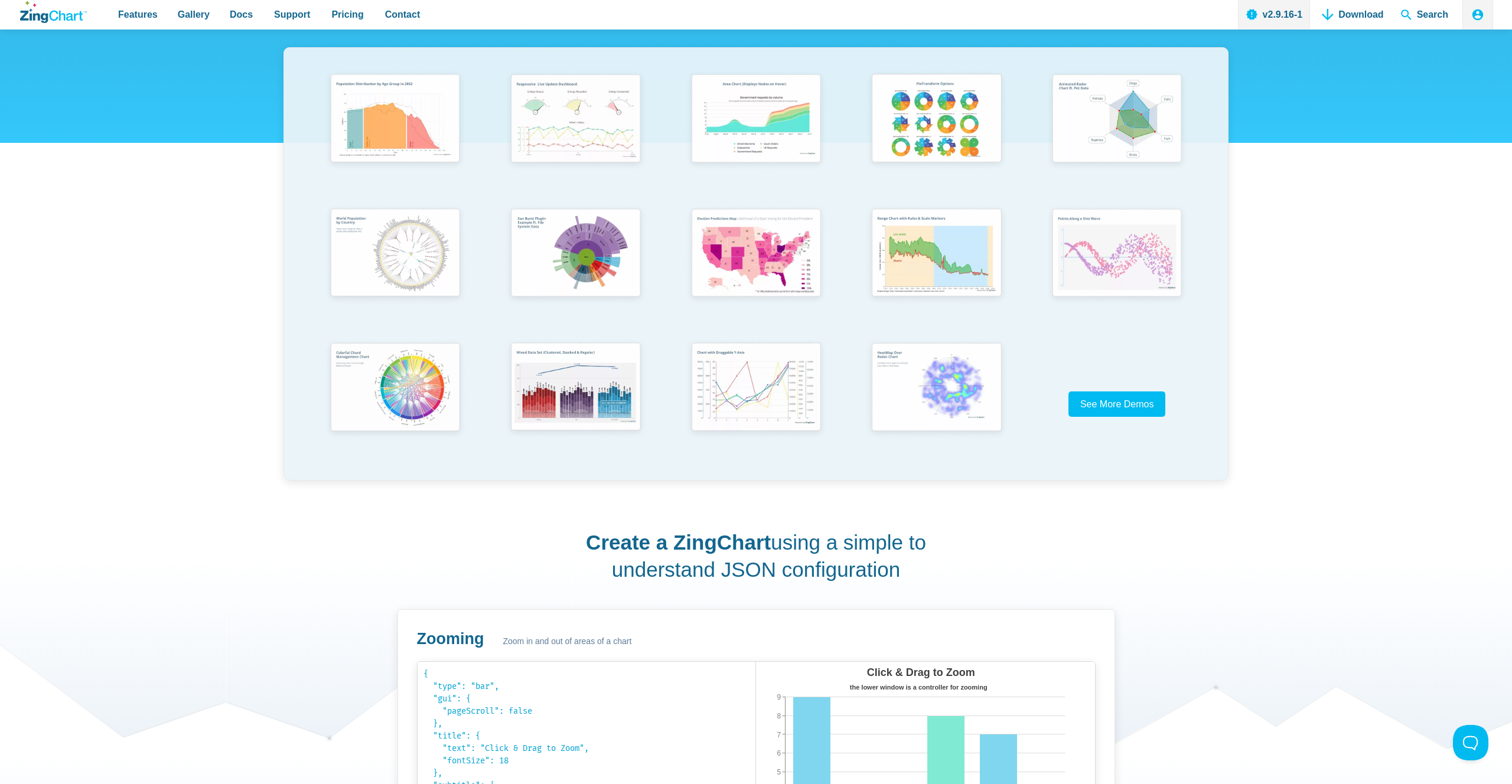
scroll to position [0, 0]
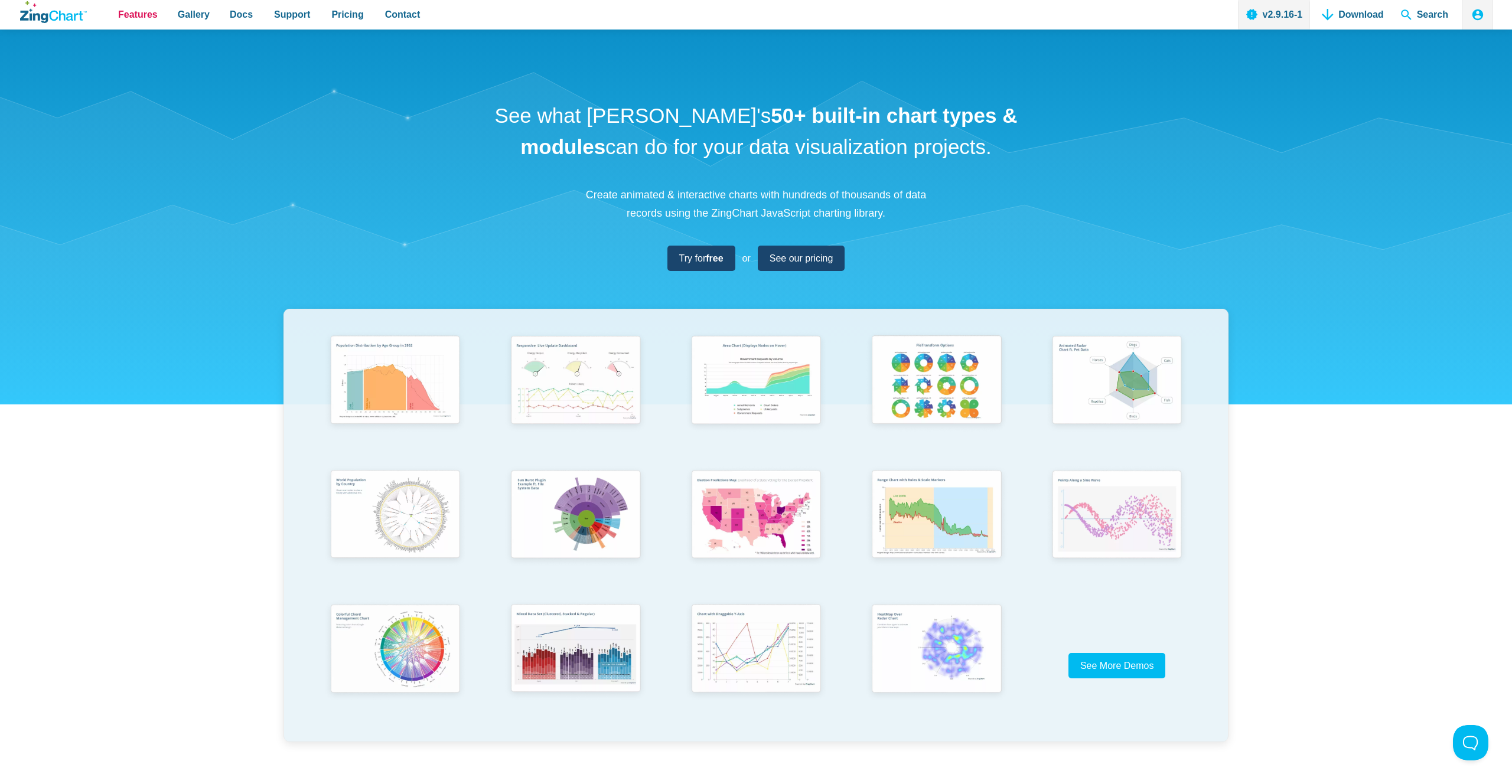
click at [134, 22] on span "Features" at bounding box center [138, 15] width 40 height 16
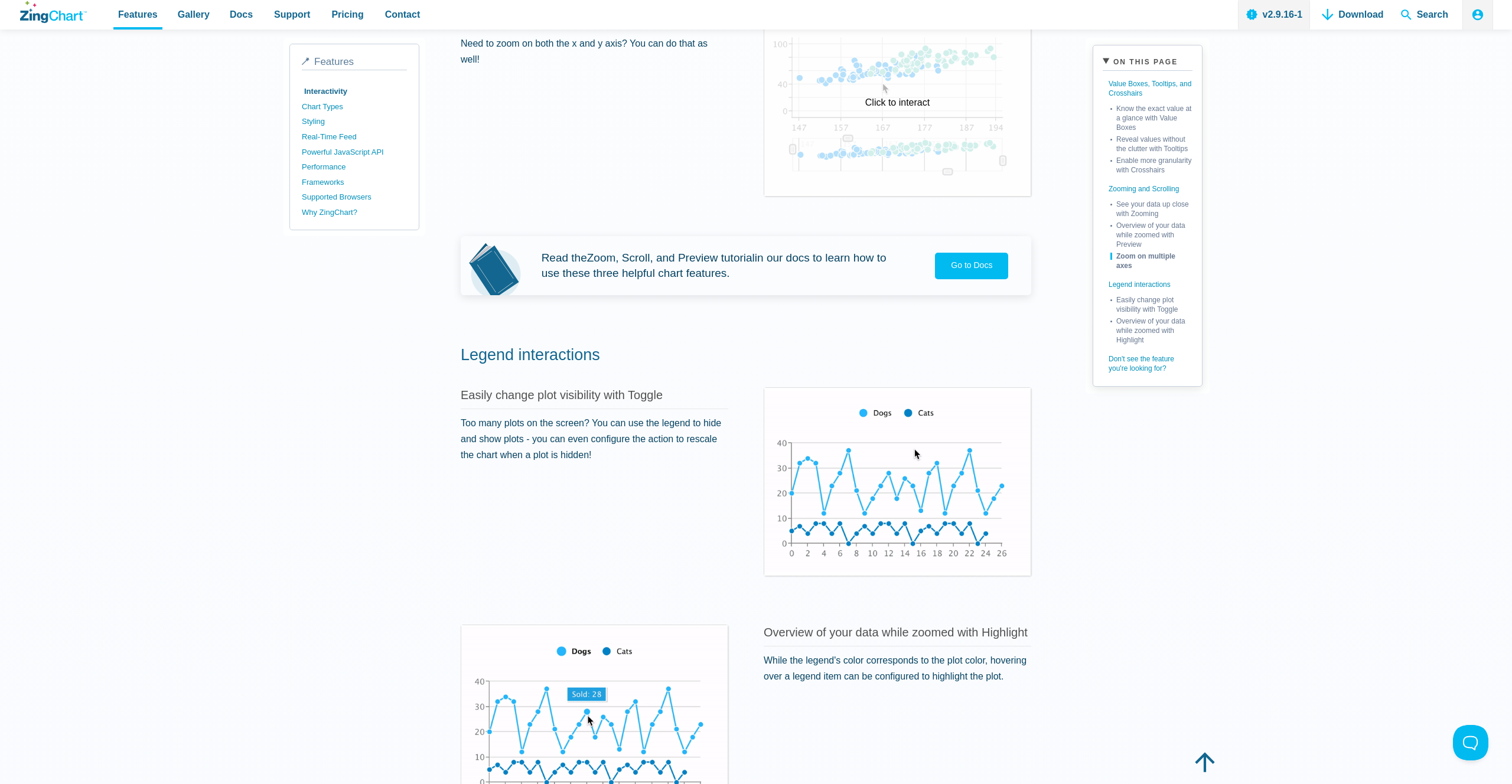
scroll to position [1706, 0]
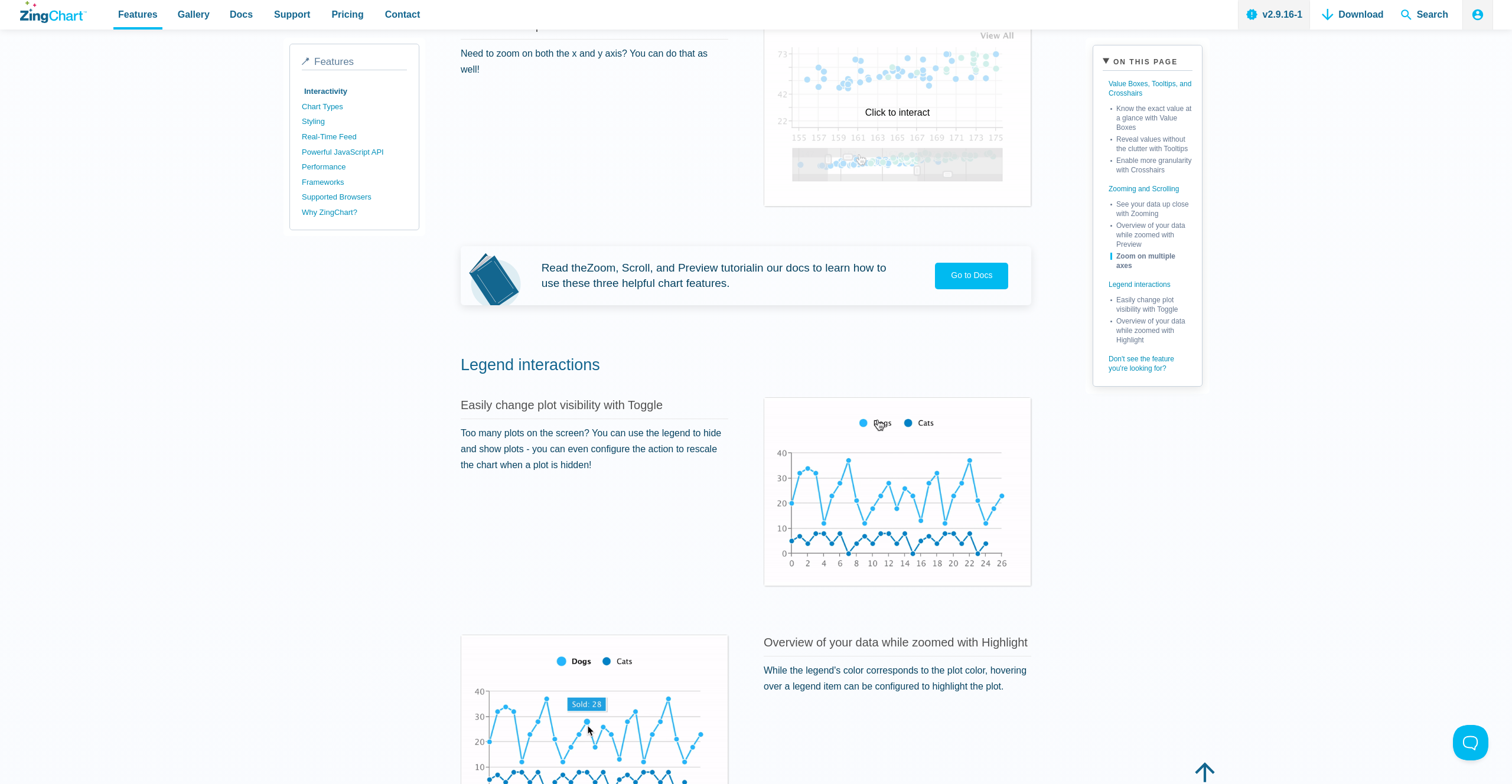
click at [806, 102] on div "Click to interact" at bounding box center [897, 112] width 266 height 188
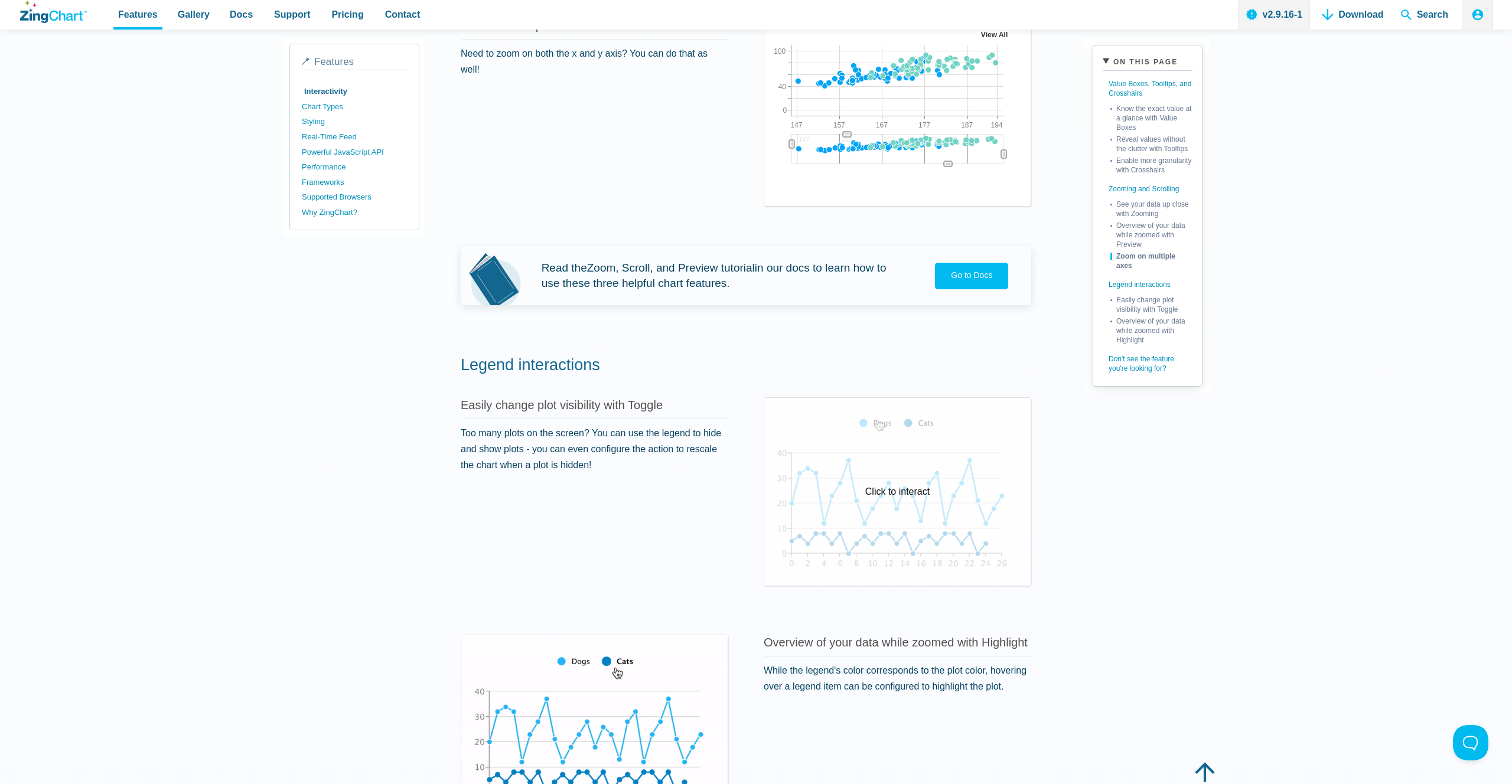
click at [919, 494] on div "Click to interact" at bounding box center [897, 492] width 266 height 188
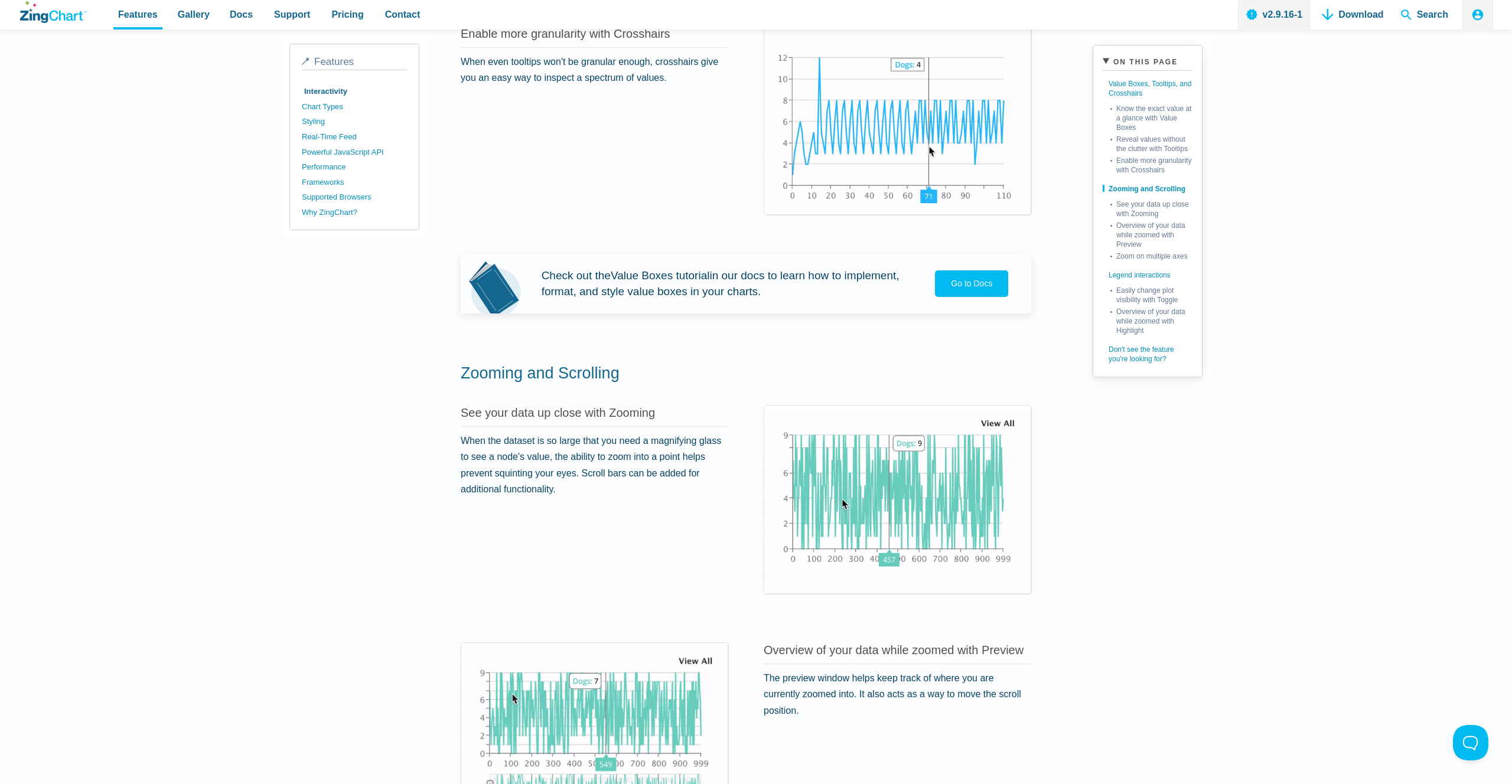
scroll to position [504, 0]
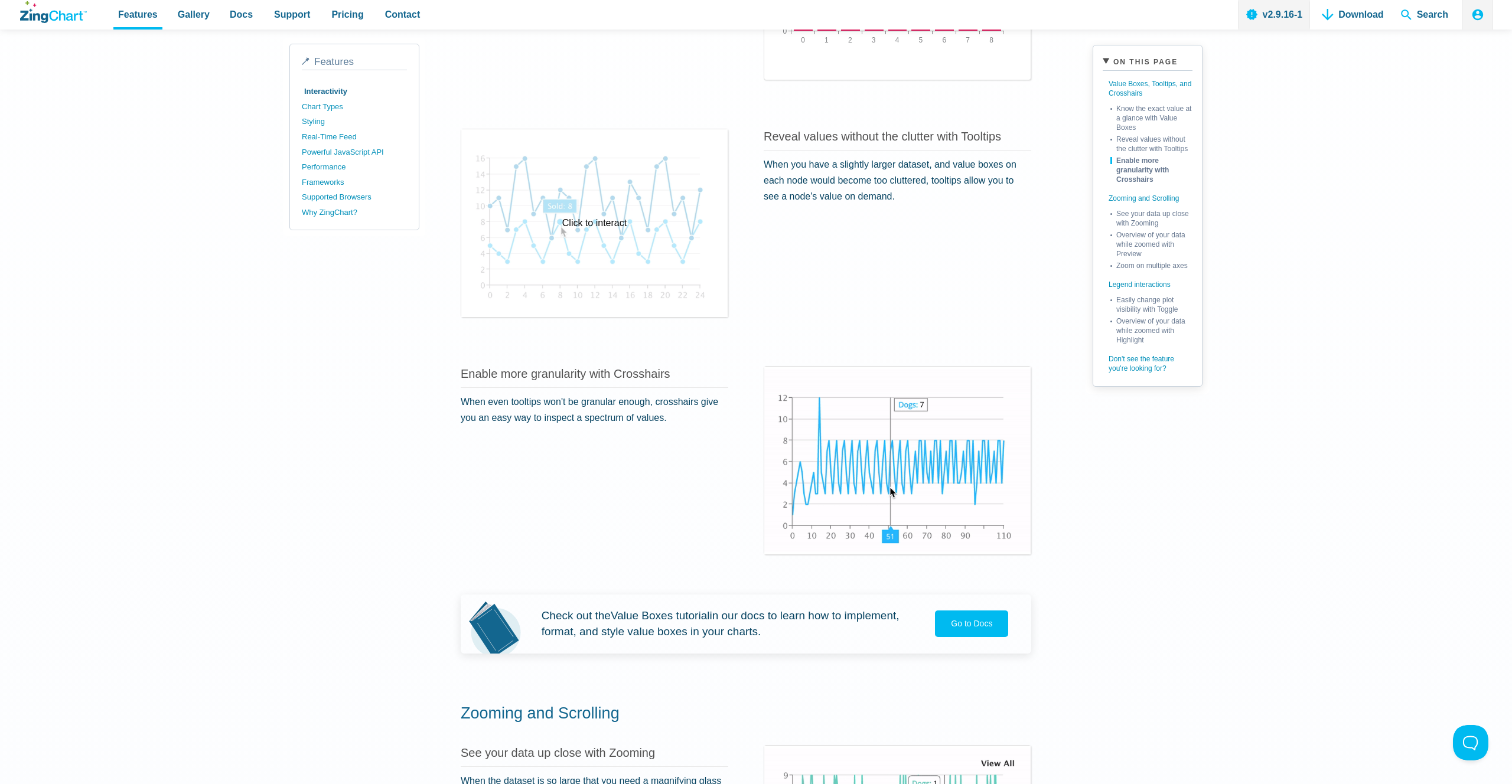
click at [631, 264] on div "Click to interact" at bounding box center [594, 224] width 266 height 188
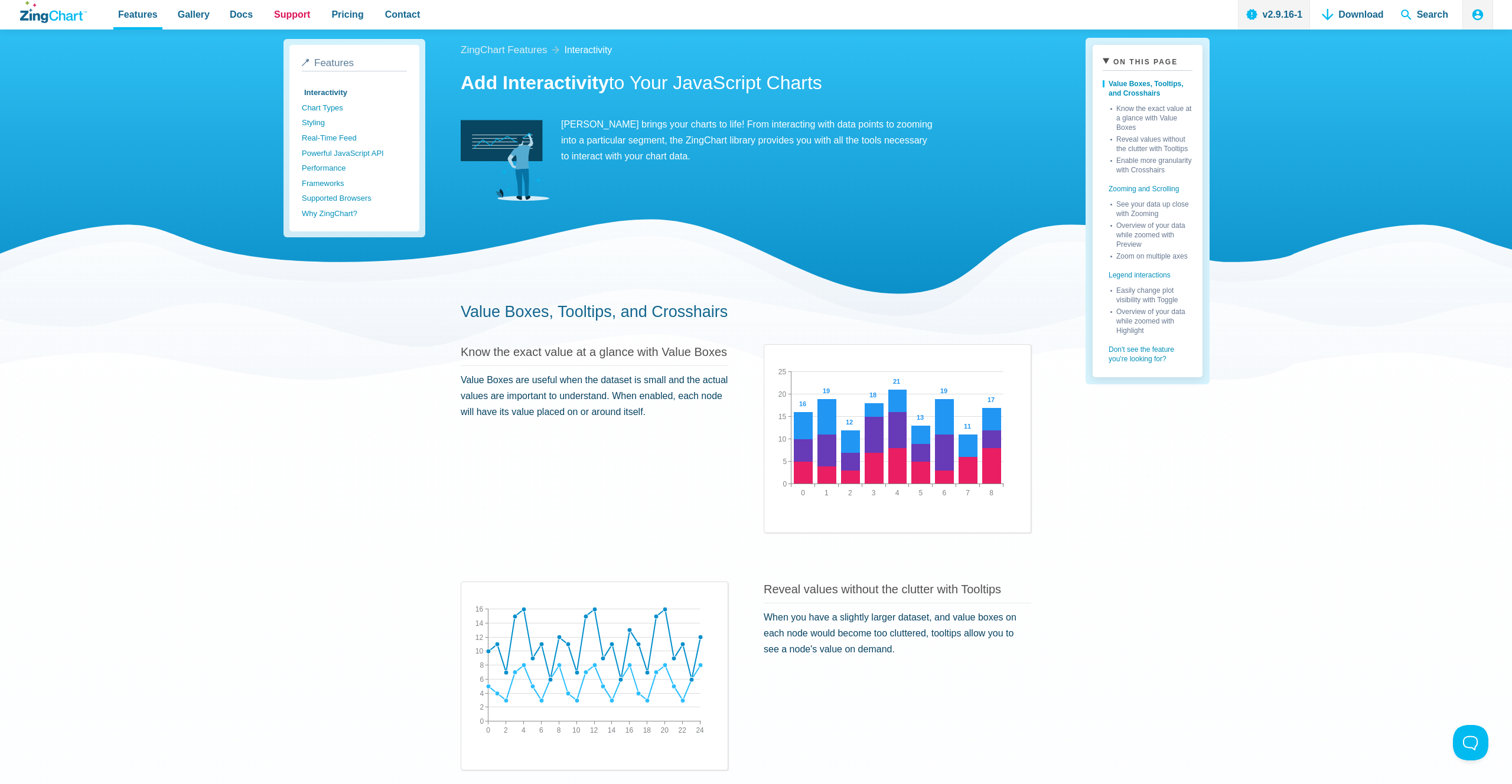
scroll to position [0, 0]
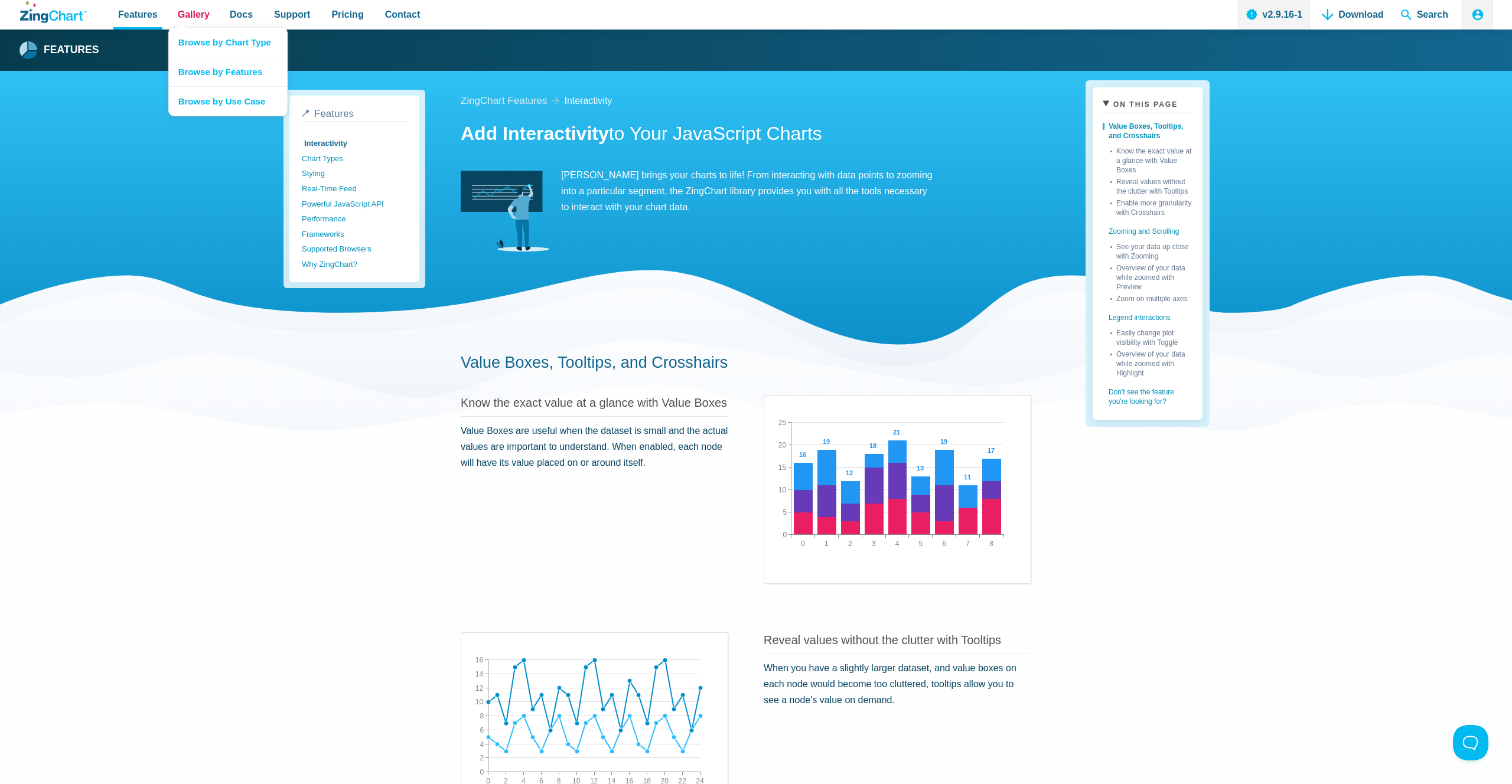
click at [204, 12] on span "Gallery" at bounding box center [193, 15] width 32 height 16
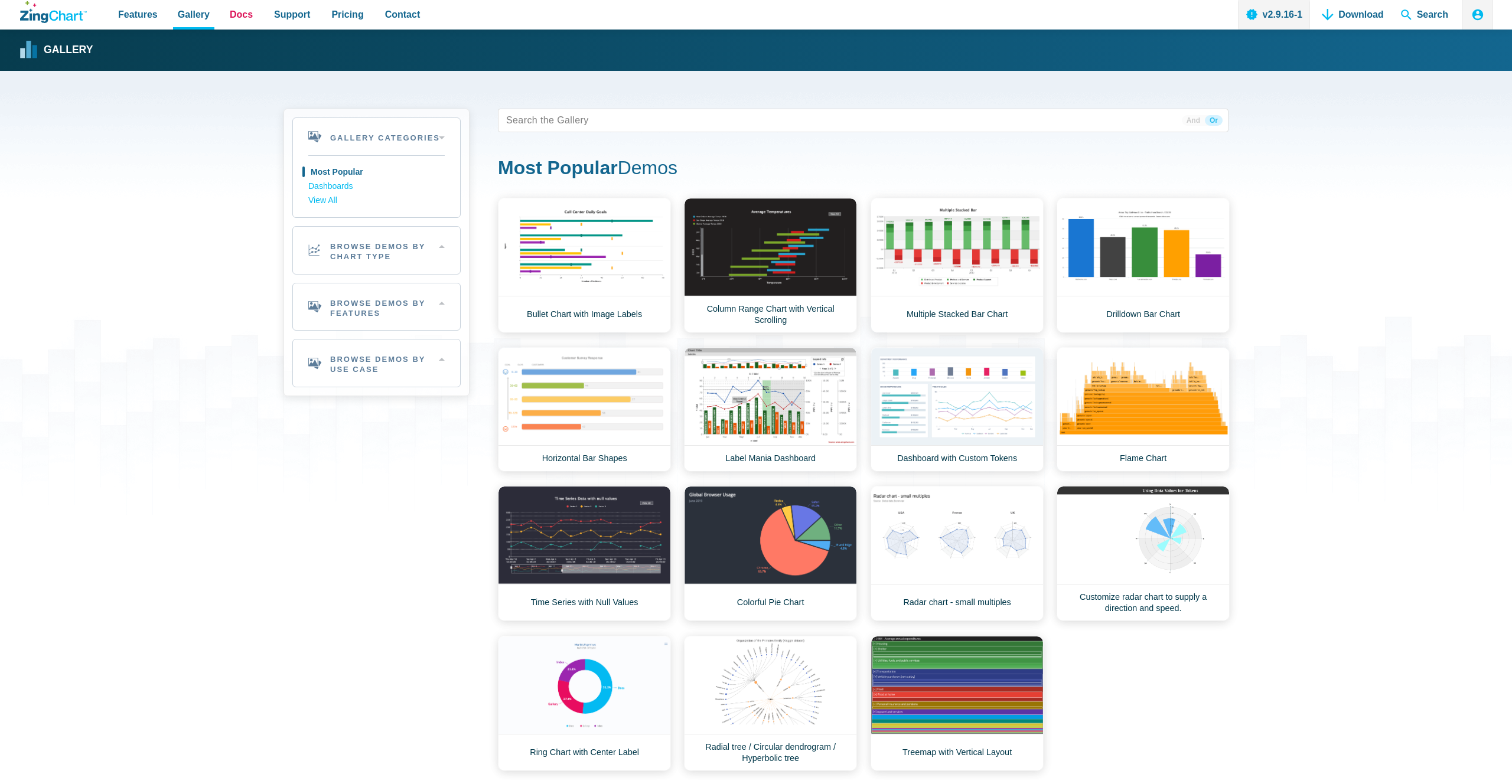
click at [244, 14] on span "Docs" at bounding box center [241, 15] width 23 height 16
click at [285, 14] on span "Support" at bounding box center [292, 15] width 36 height 16
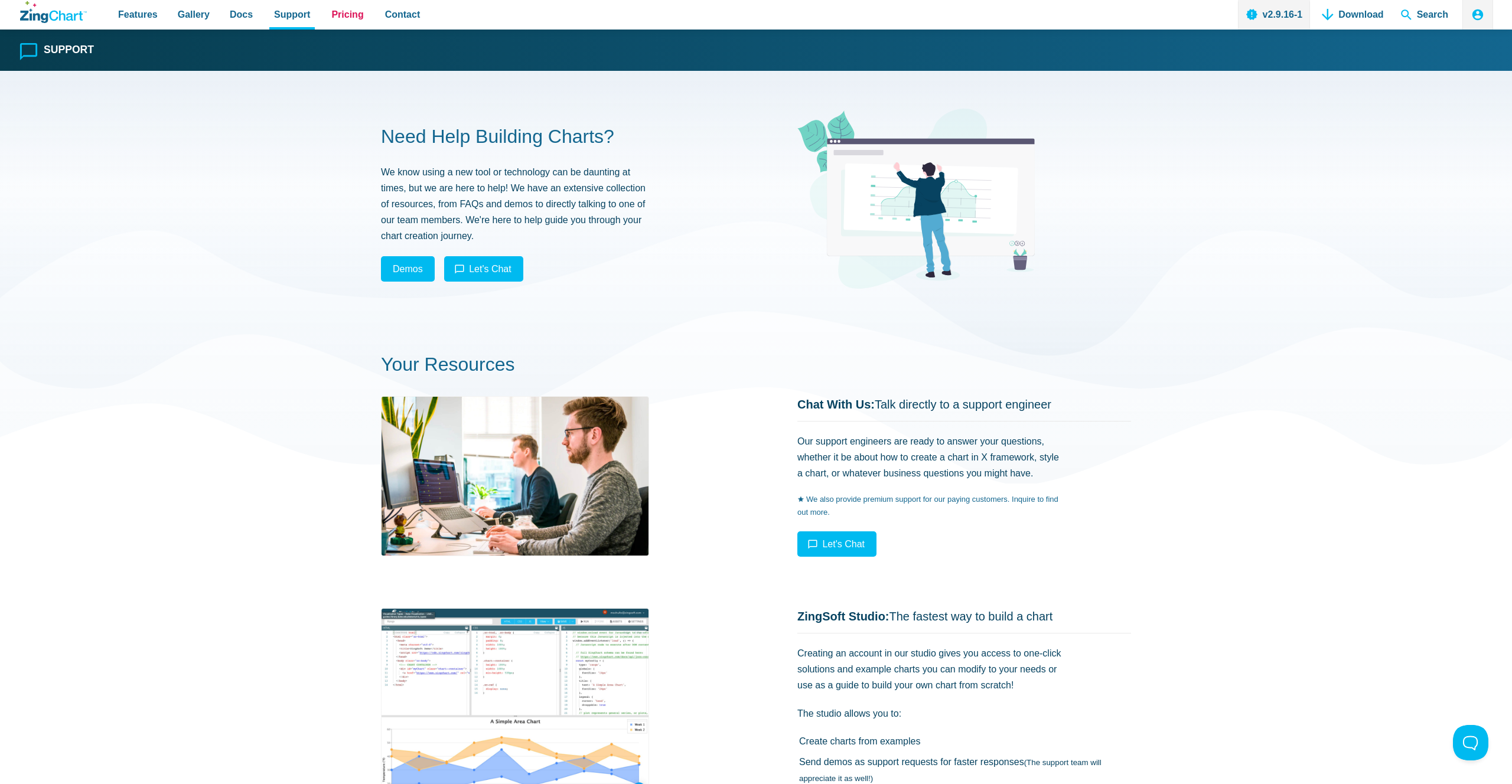
click at [361, 27] on link "Pricing" at bounding box center [348, 15] width 42 height 30
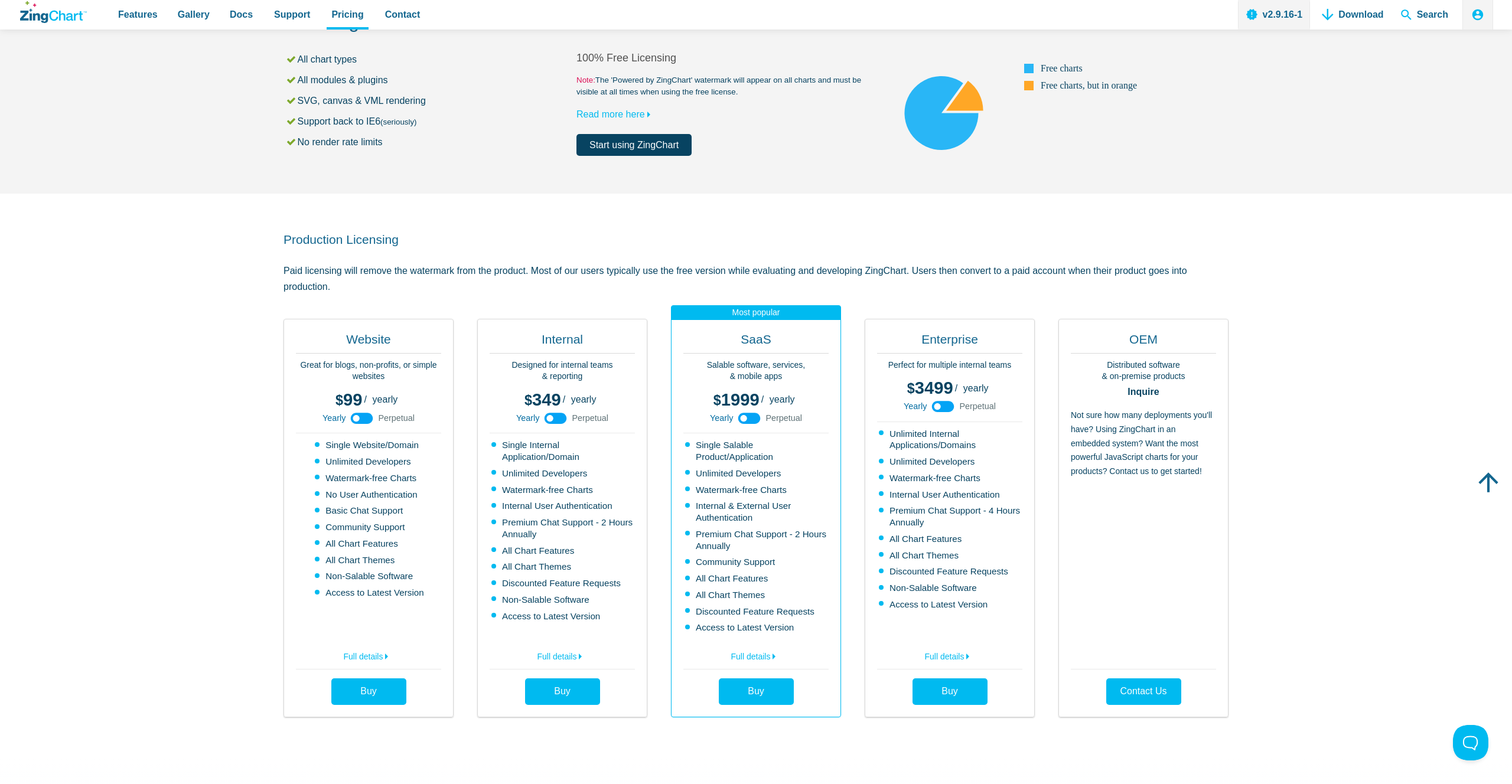
scroll to position [57, 0]
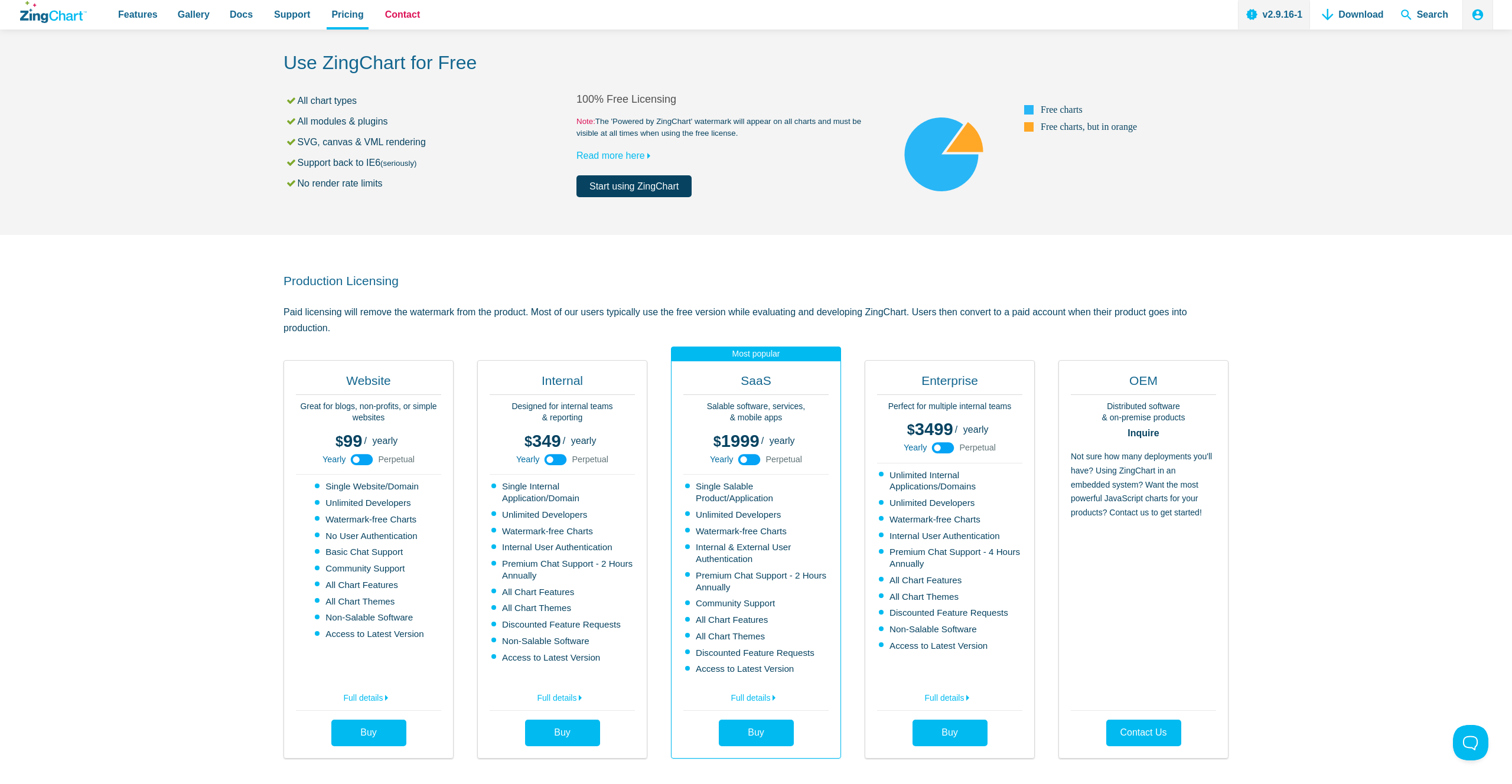
click at [413, 15] on span "Contact" at bounding box center [403, 15] width 36 height 16
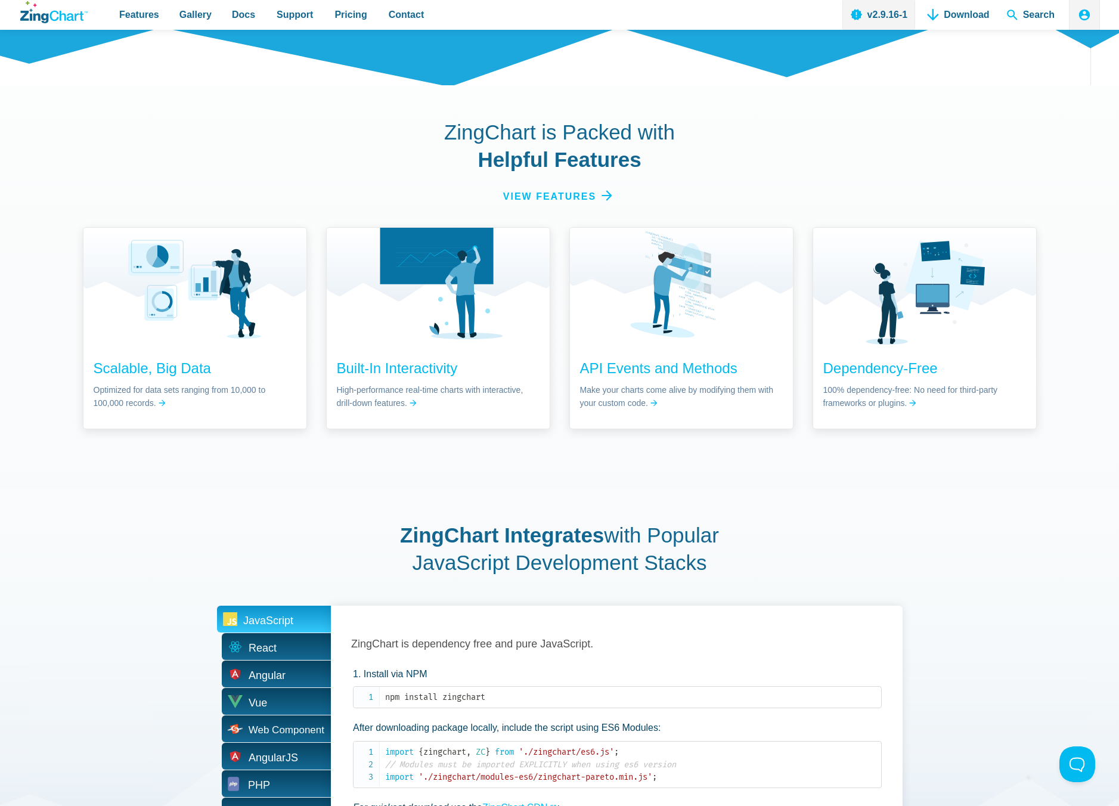
scroll to position [1971, 0]
